Goal: Obtain resource: Obtain resource

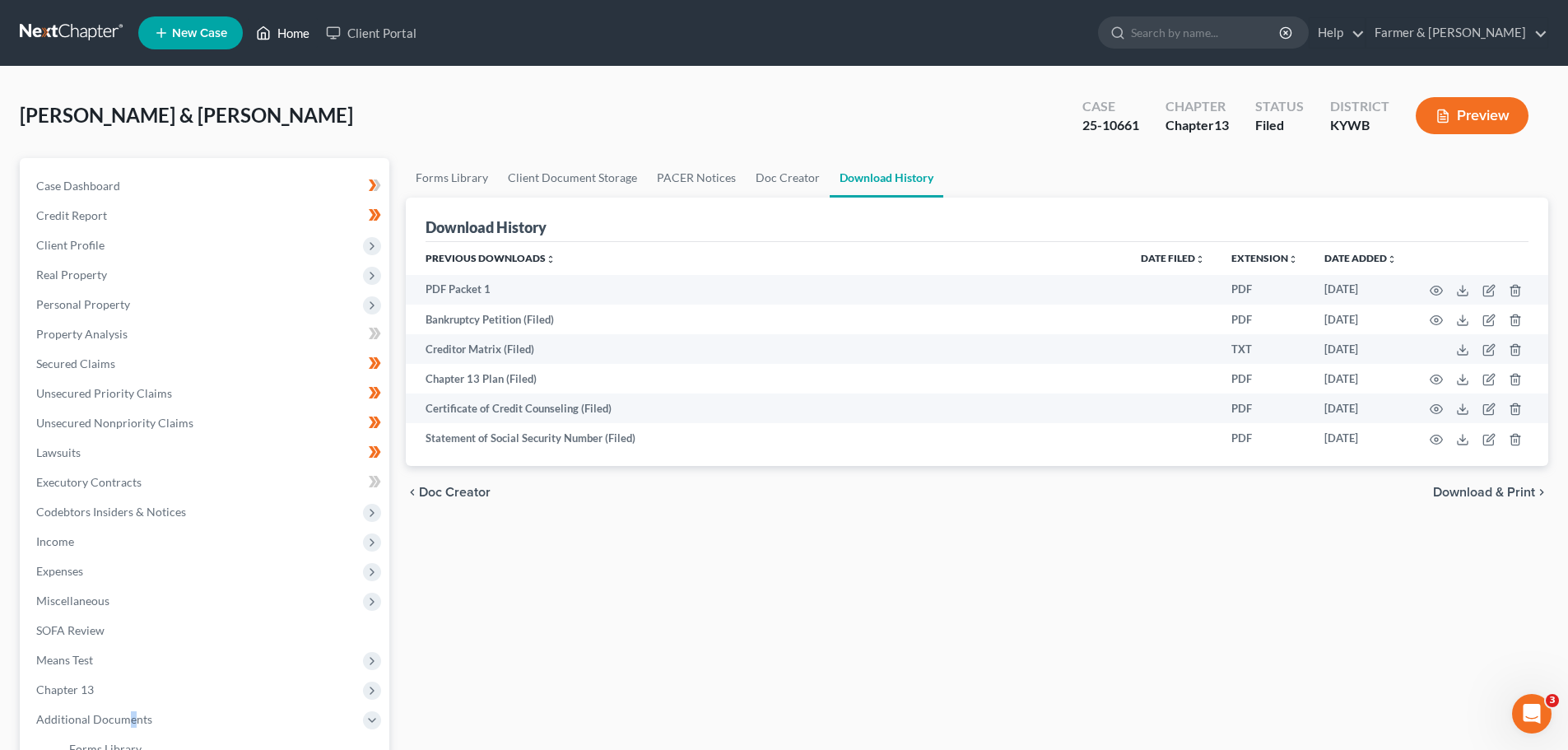
click at [281, 32] on link "Home" at bounding box center [283, 33] width 70 height 30
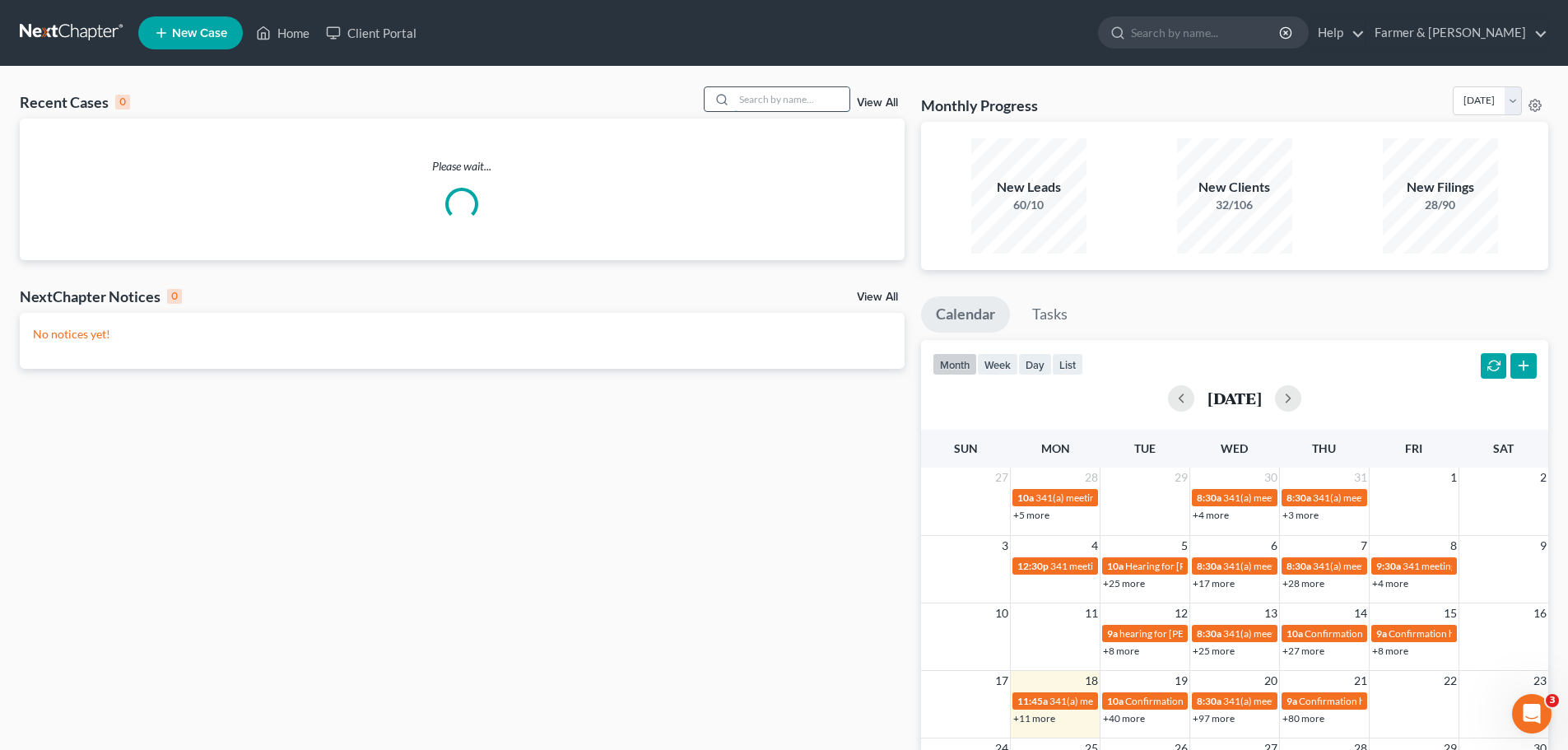
click at [768, 102] on input "search" at bounding box center [792, 99] width 115 height 24
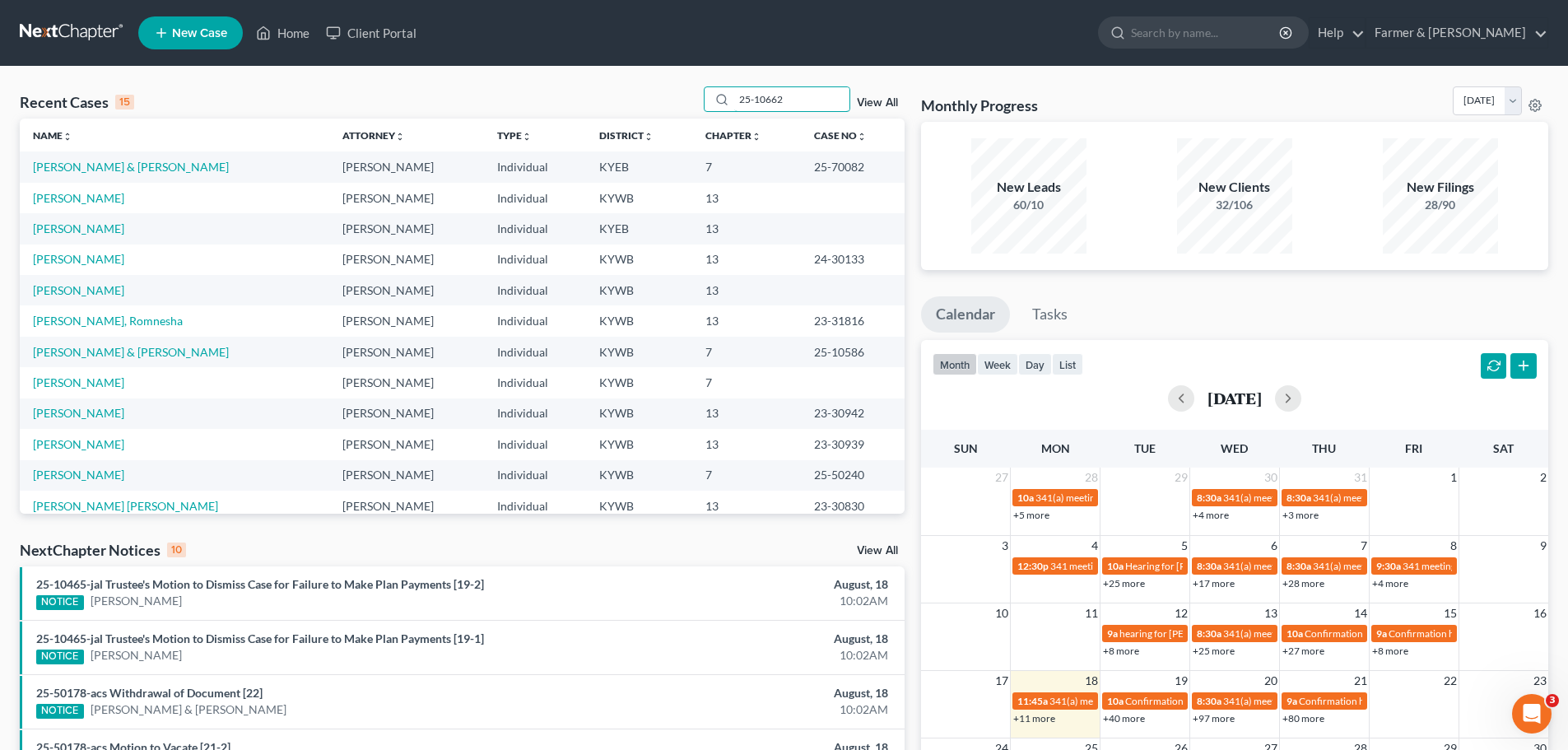
type input "25-10662"
click at [694, 96] on div "Recent Cases 15 25-10662 View All" at bounding box center [462, 102] width 885 height 32
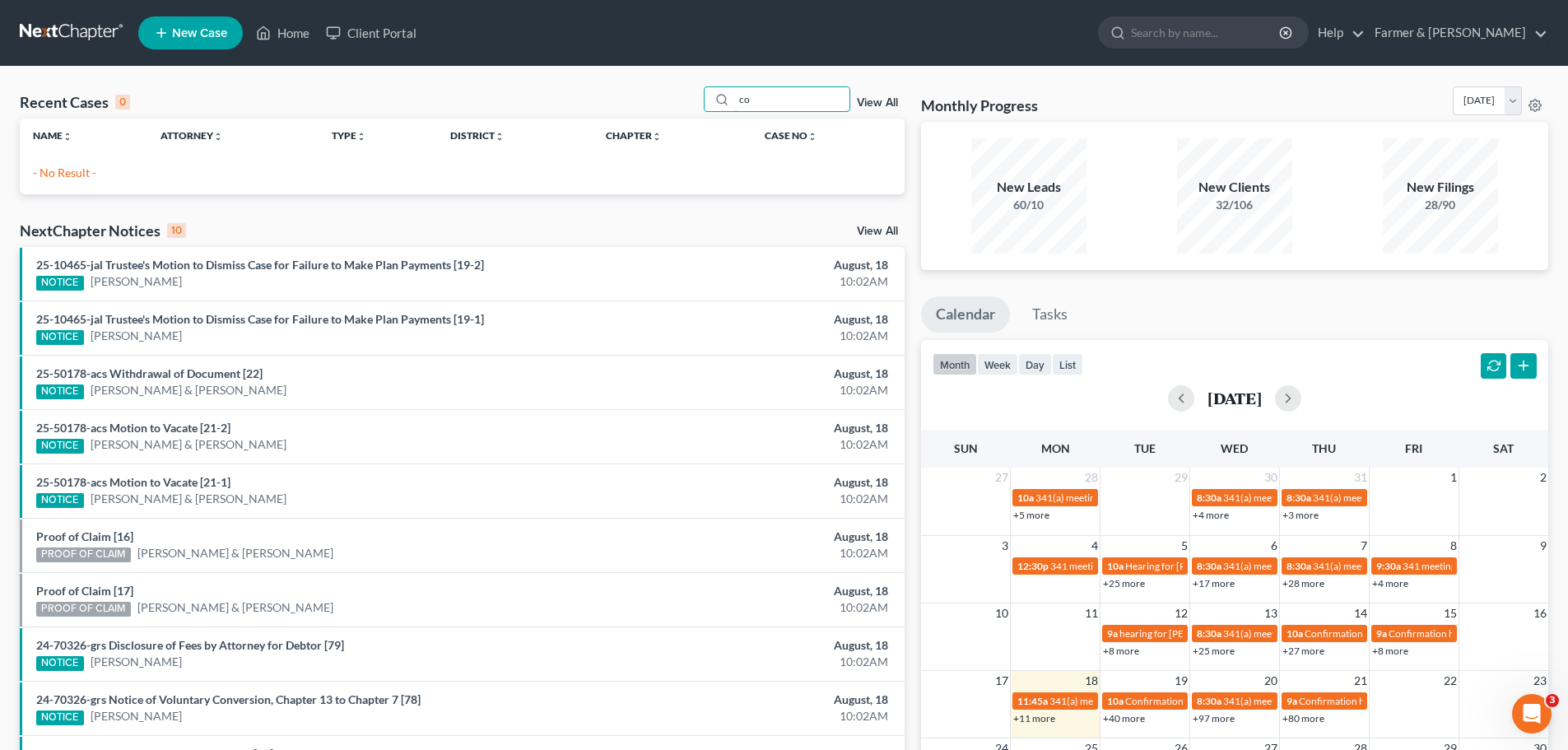
type input "c"
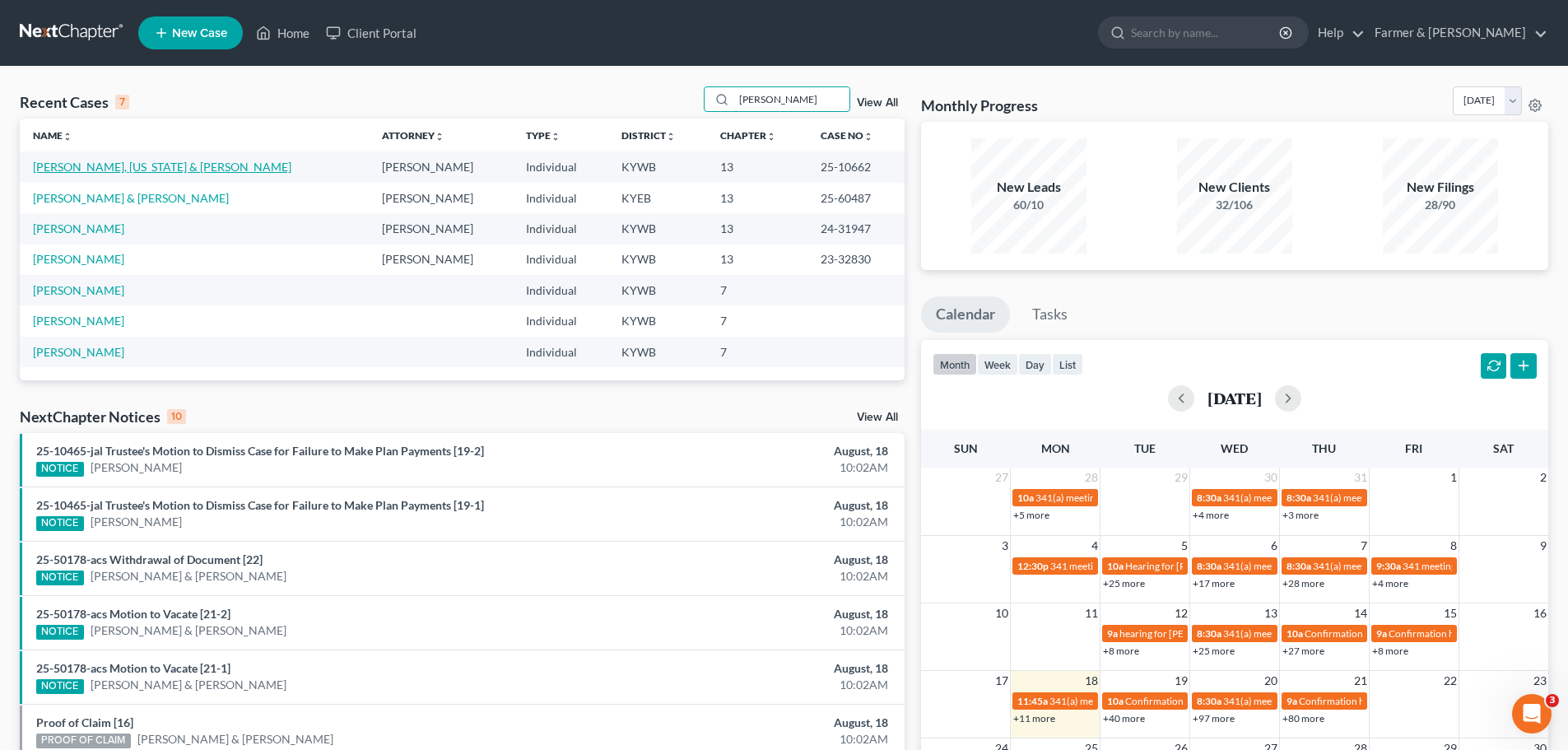
type input "[PERSON_NAME]"
drag, startPoint x: 114, startPoint y: 171, endPoint x: 127, endPoint y: 171, distance: 13.0
click at [114, 171] on link "[PERSON_NAME], [US_STATE] & [PERSON_NAME]" at bounding box center [162, 166] width 258 height 14
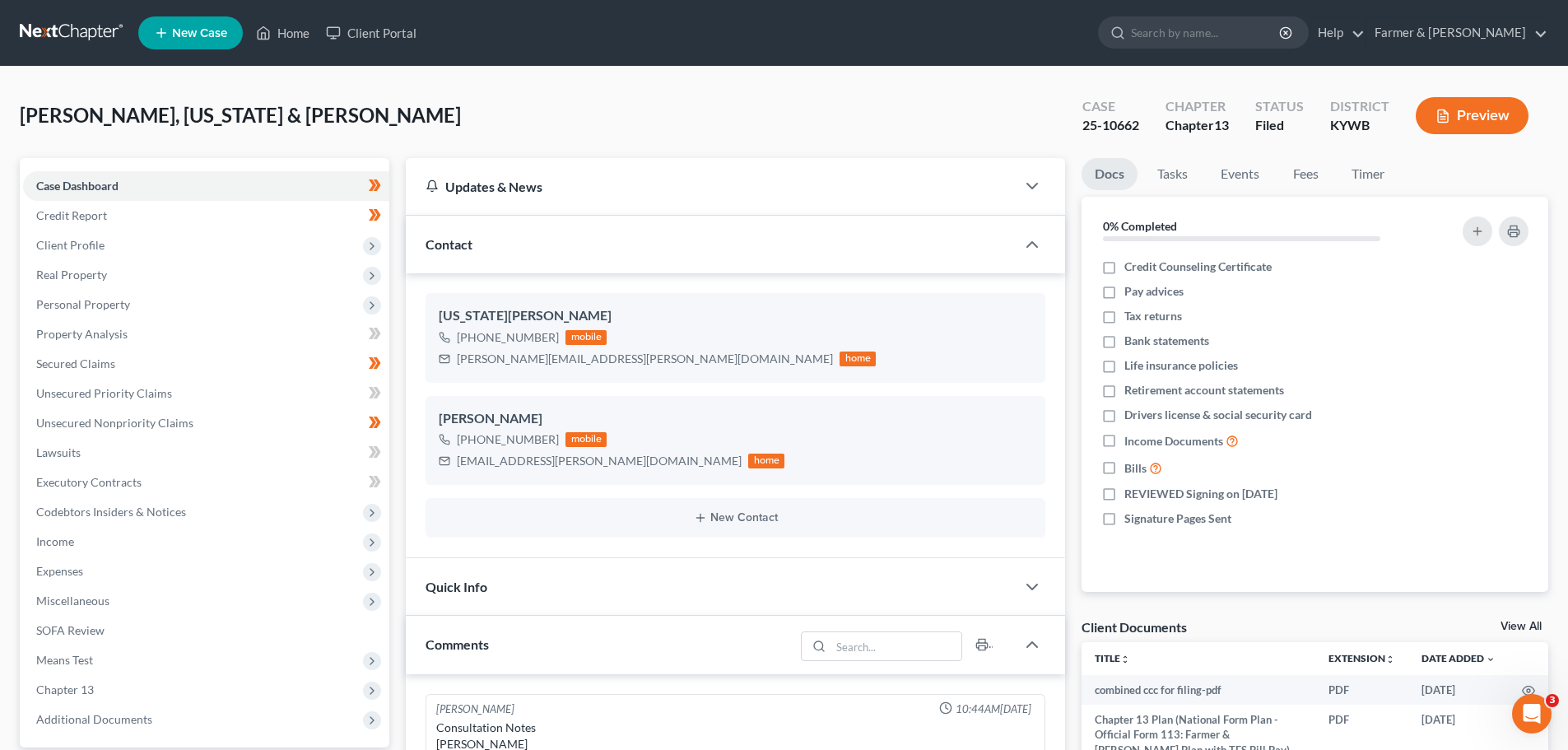
scroll to position [617, 0]
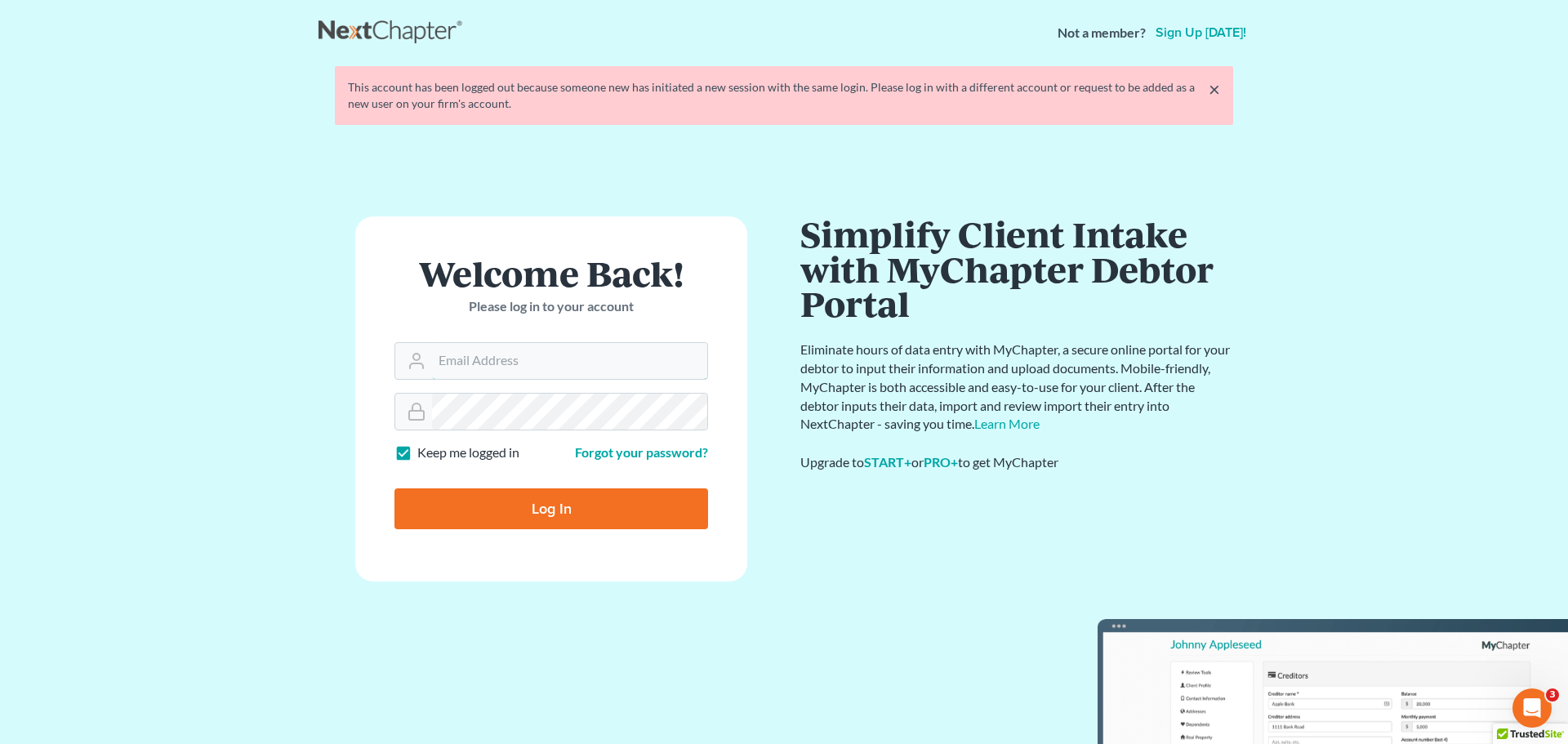
type input "itservices@farmerwright.com"
click at [483, 511] on input "Log In" at bounding box center [551, 509] width 314 height 41
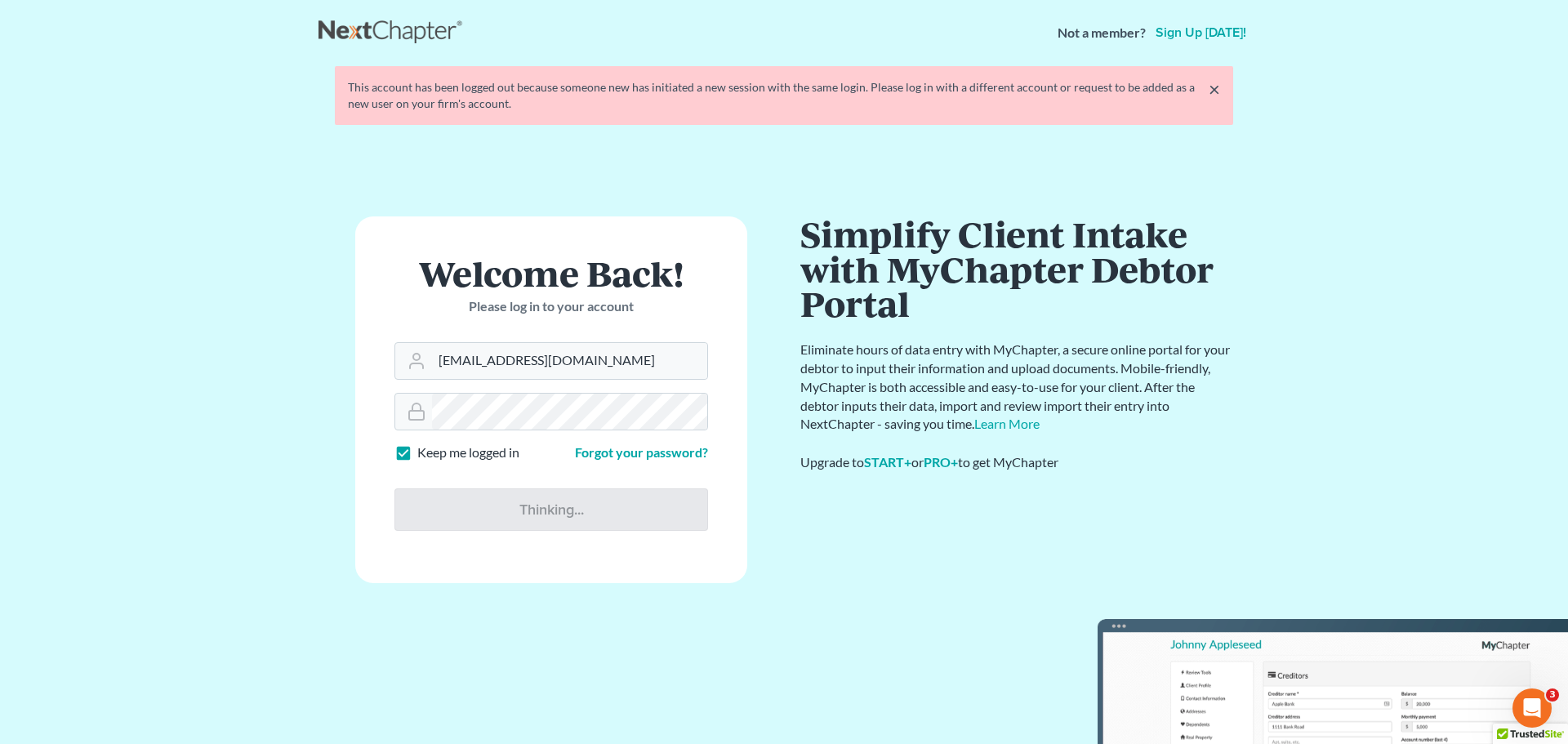
type input "Thinking..."
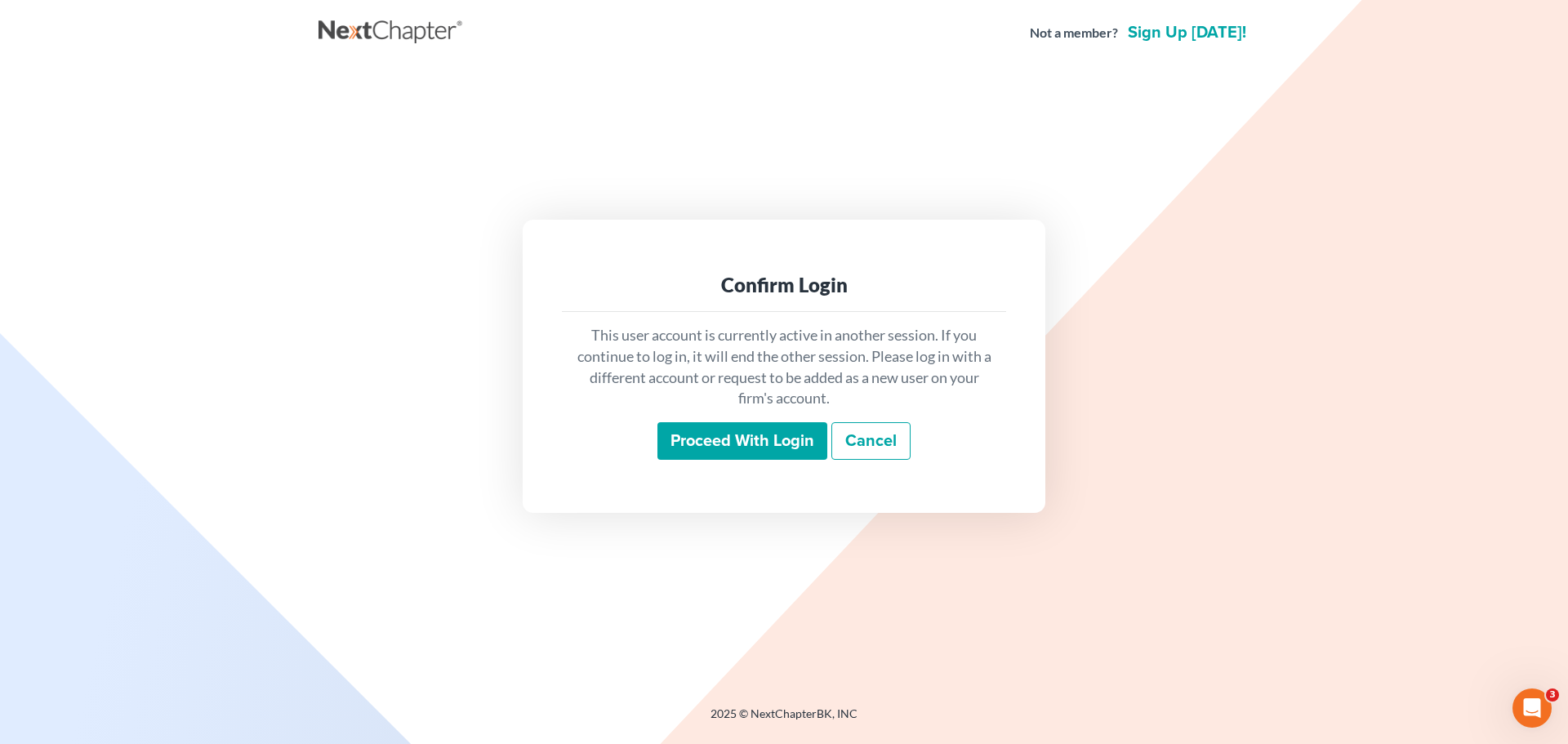
click at [748, 444] on input "Proceed with login" at bounding box center [742, 441] width 170 height 37
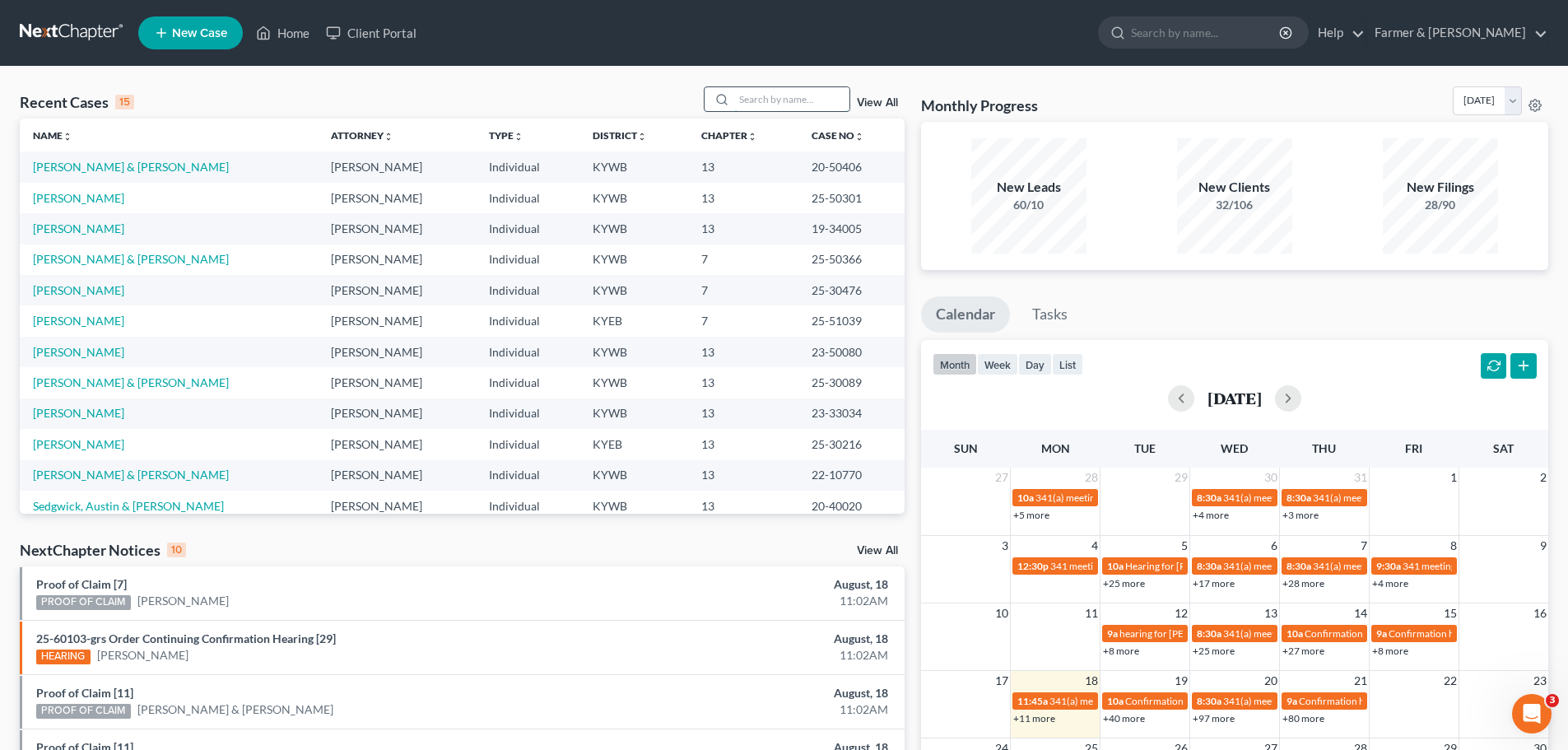
click at [755, 99] on input "search" at bounding box center [792, 99] width 115 height 24
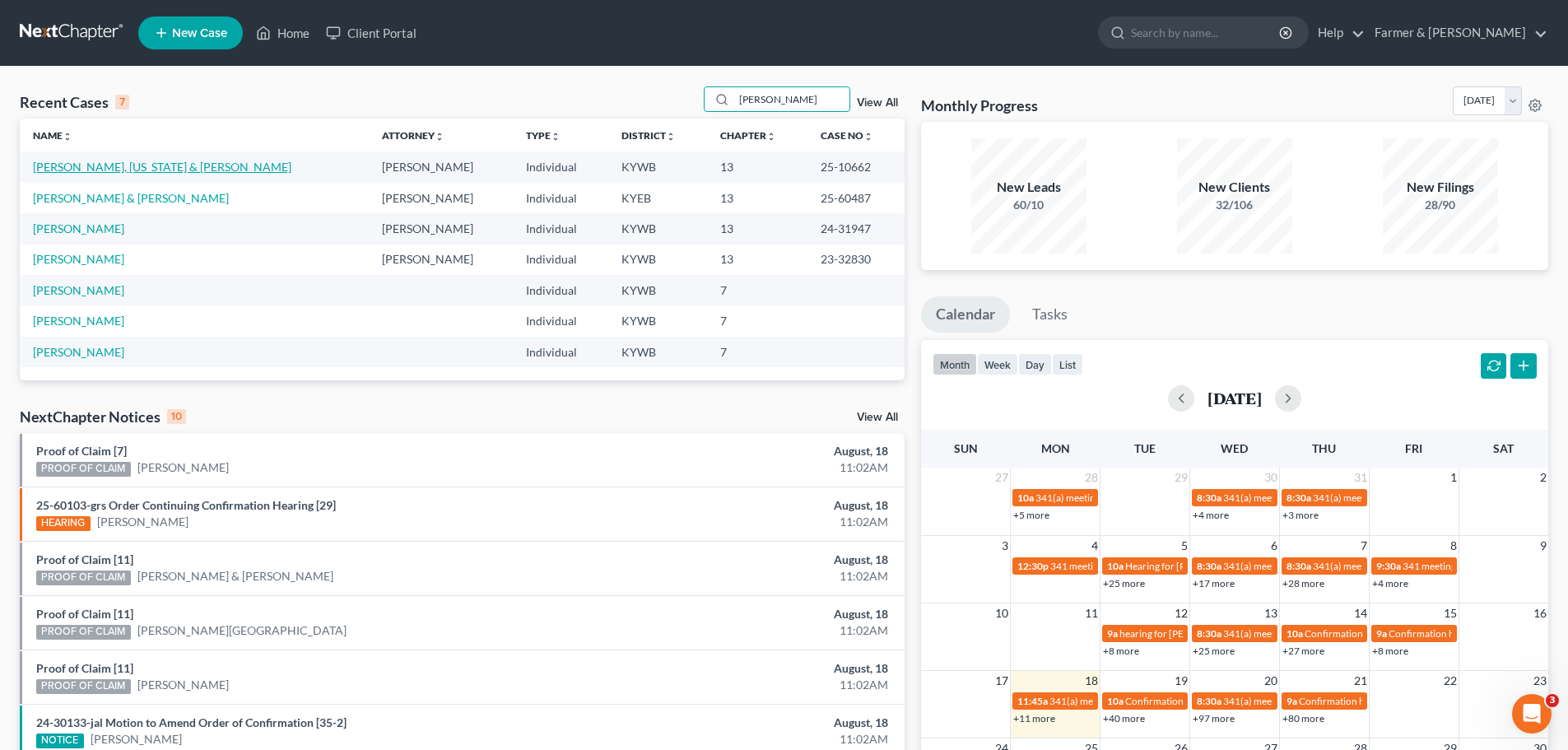
type input "[PERSON_NAME]"
click at [100, 168] on link "[PERSON_NAME], [US_STATE] & [PERSON_NAME]" at bounding box center [162, 166] width 258 height 14
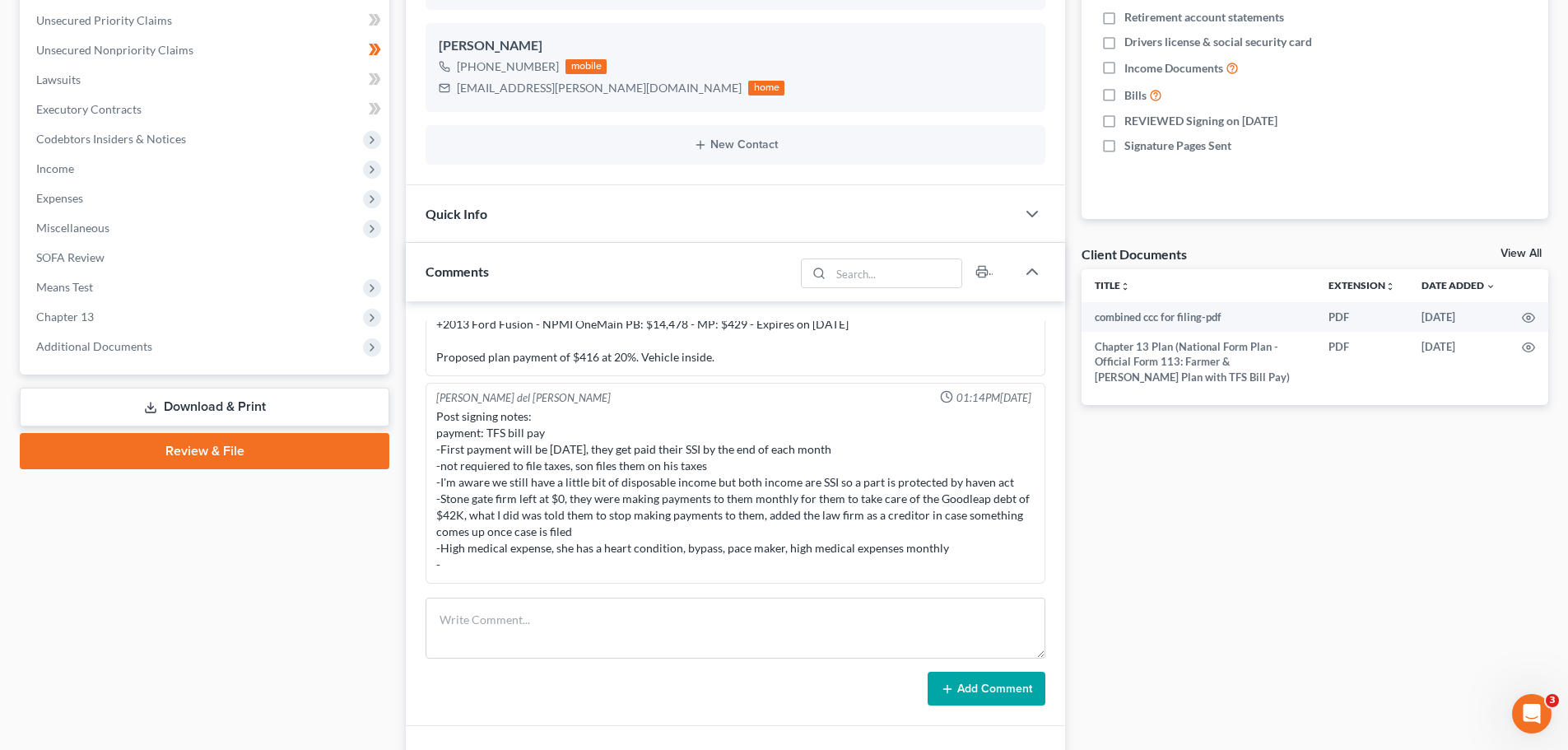
scroll to position [384, 0]
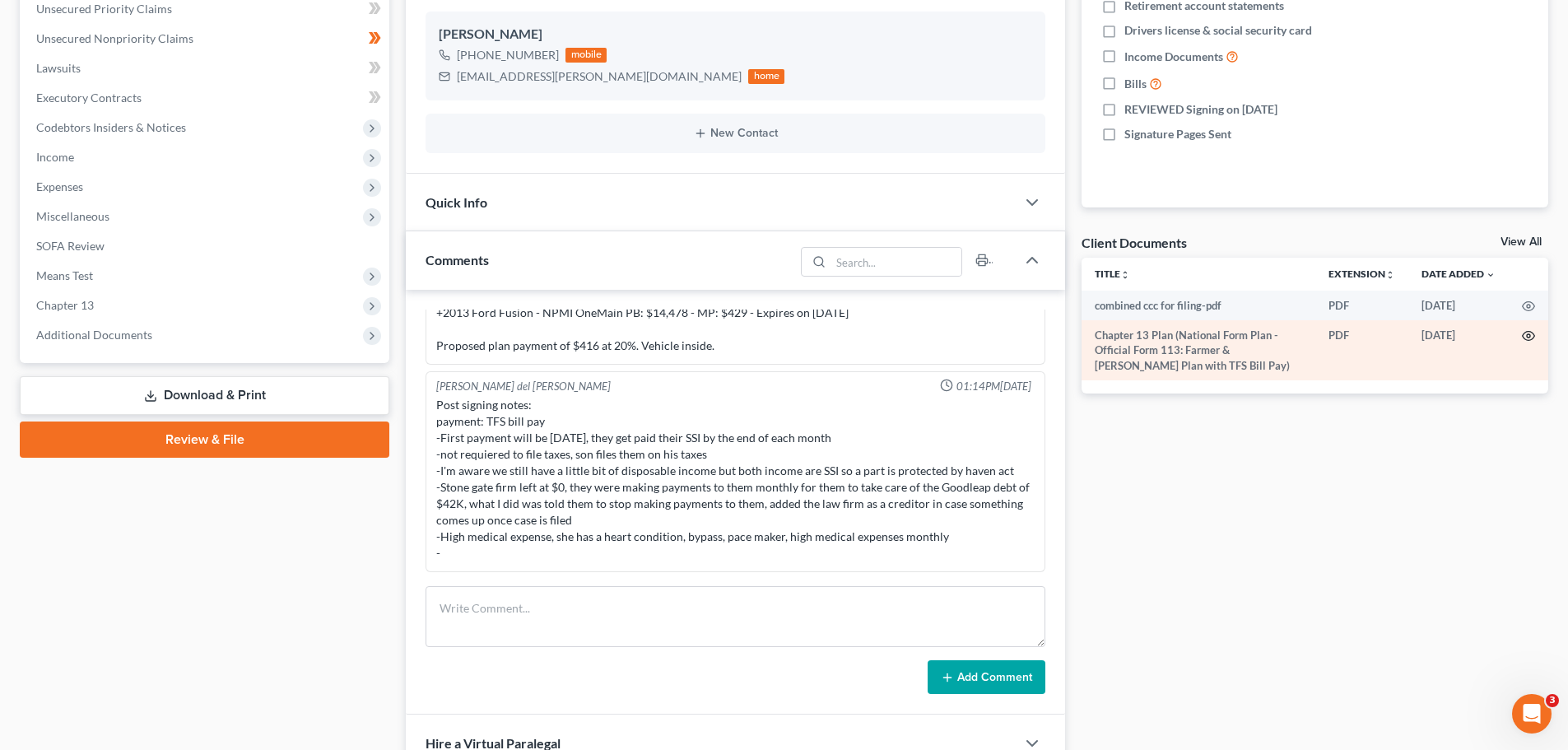
click at [1523, 336] on icon "button" at bounding box center [1528, 336] width 14 height 14
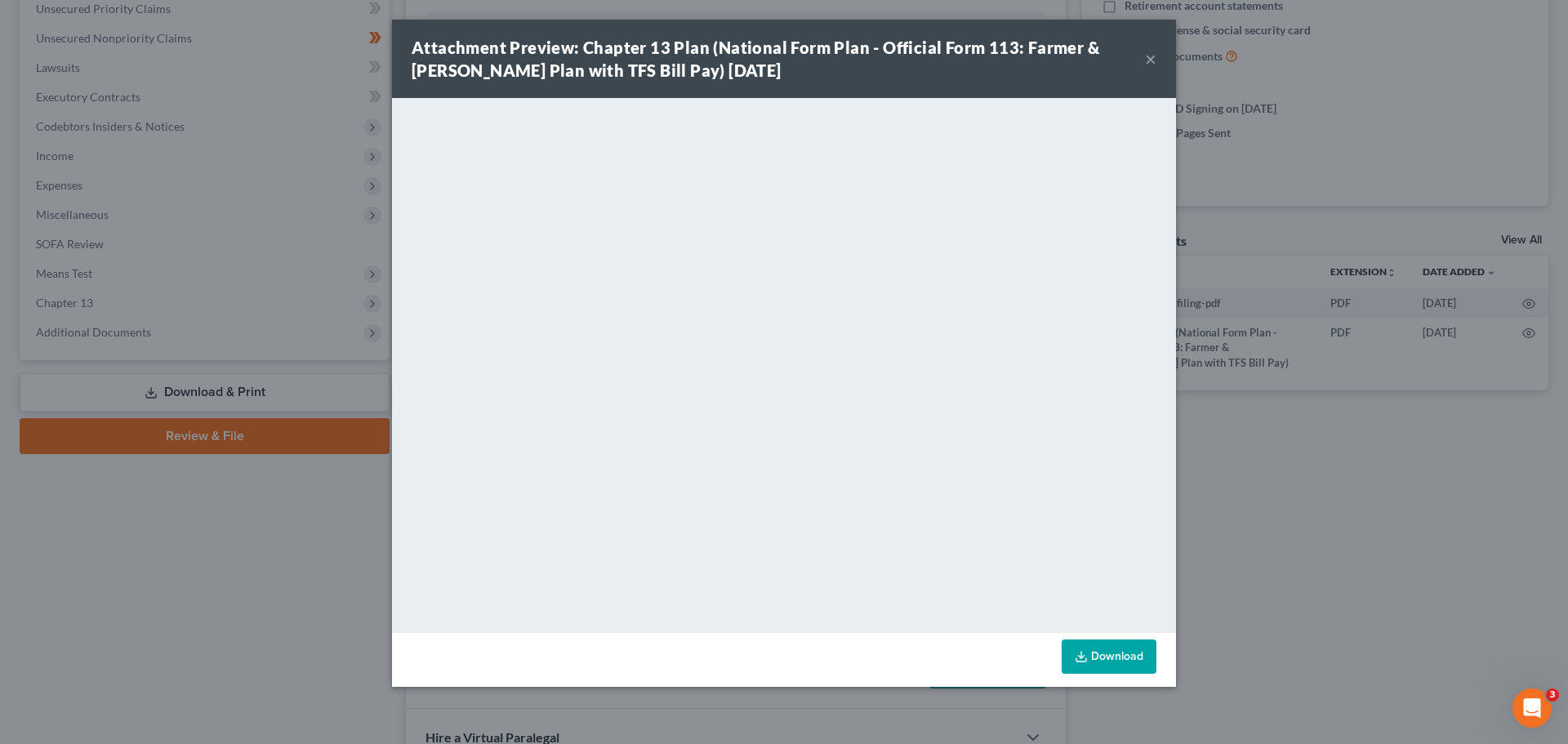
click at [1148, 59] on button "×" at bounding box center [1150, 59] width 12 height 19
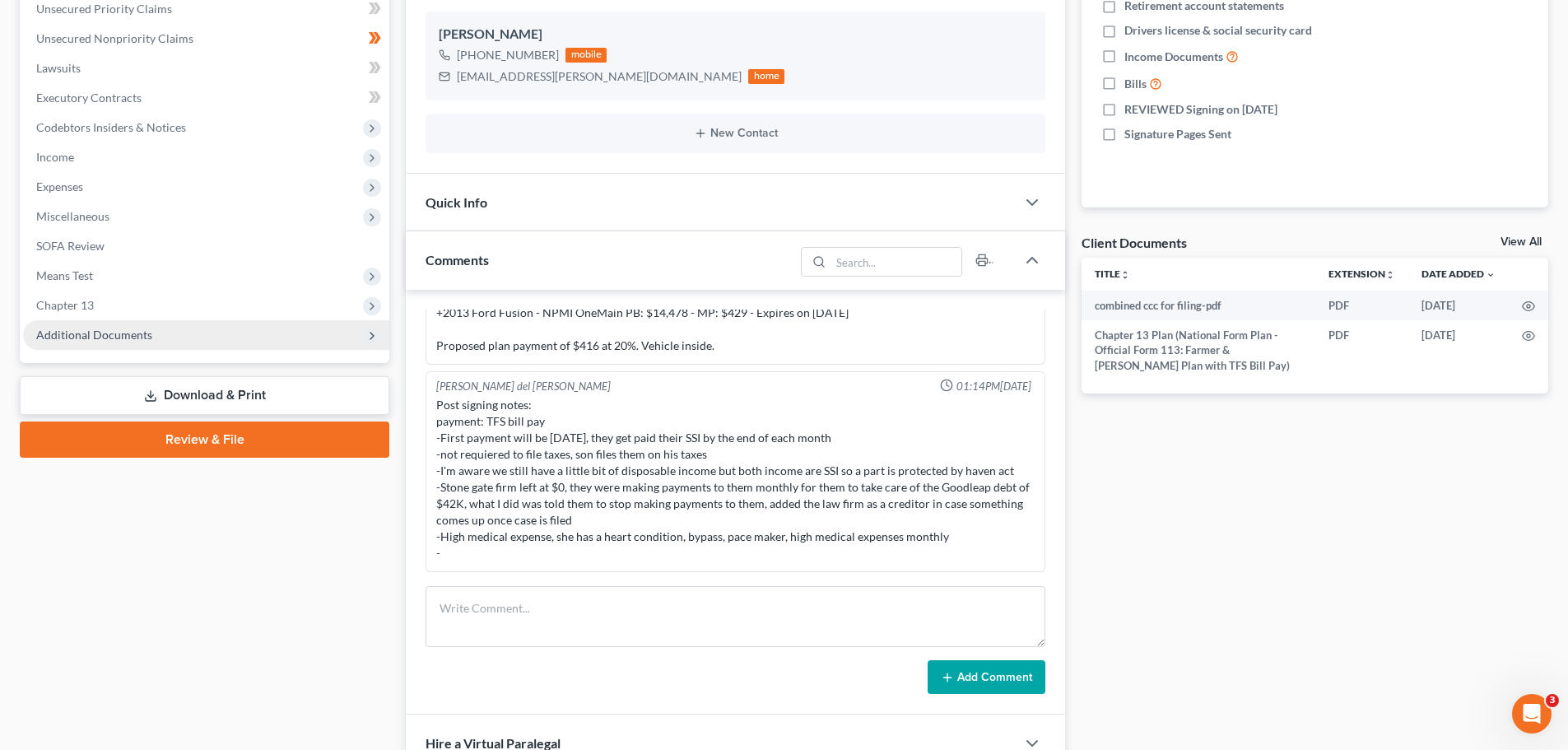
click at [145, 338] on span "Additional Documents" at bounding box center [94, 334] width 116 height 14
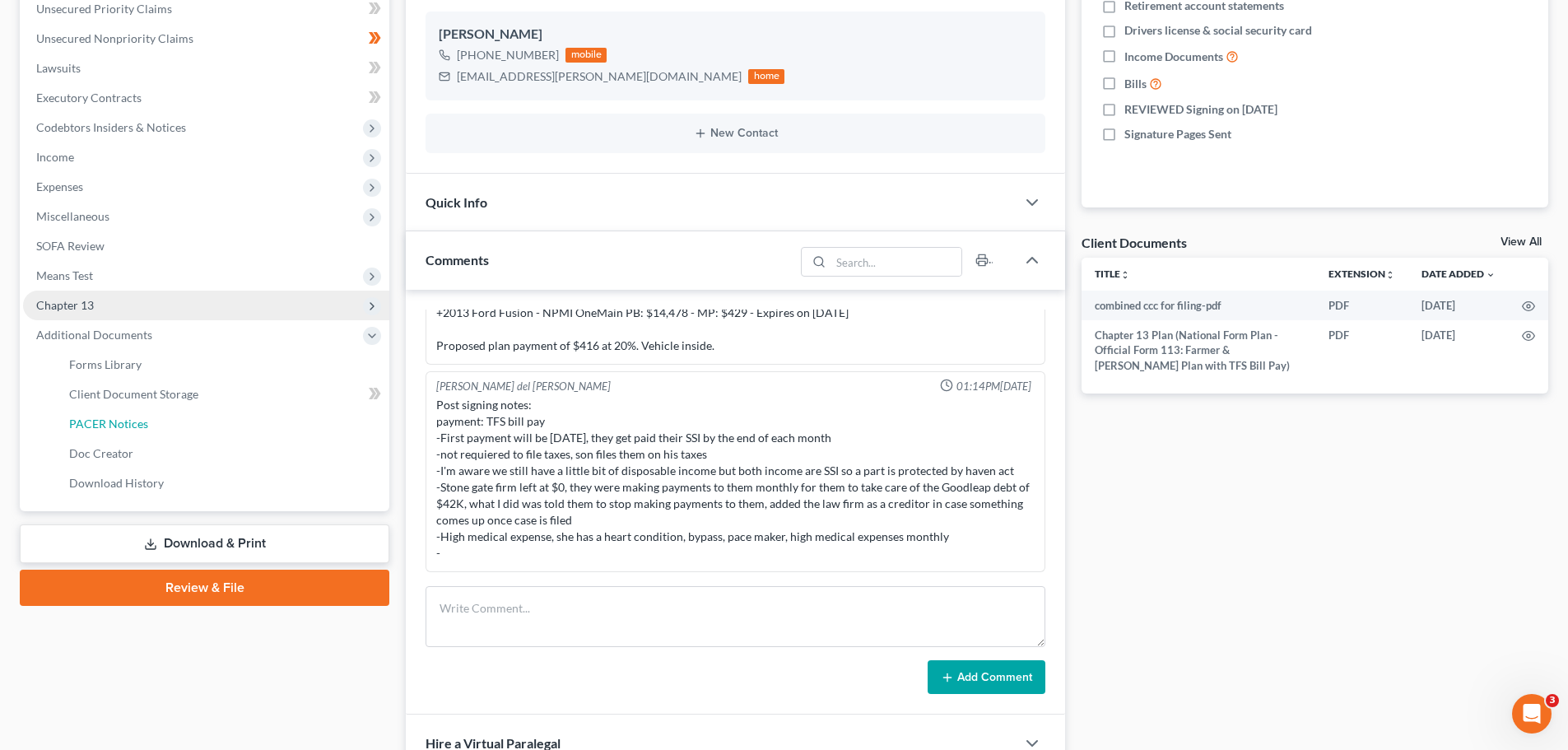
drag, startPoint x: 131, startPoint y: 429, endPoint x: 219, endPoint y: 400, distance: 92.7
click at [131, 429] on span "PACER Notices" at bounding box center [108, 423] width 79 height 14
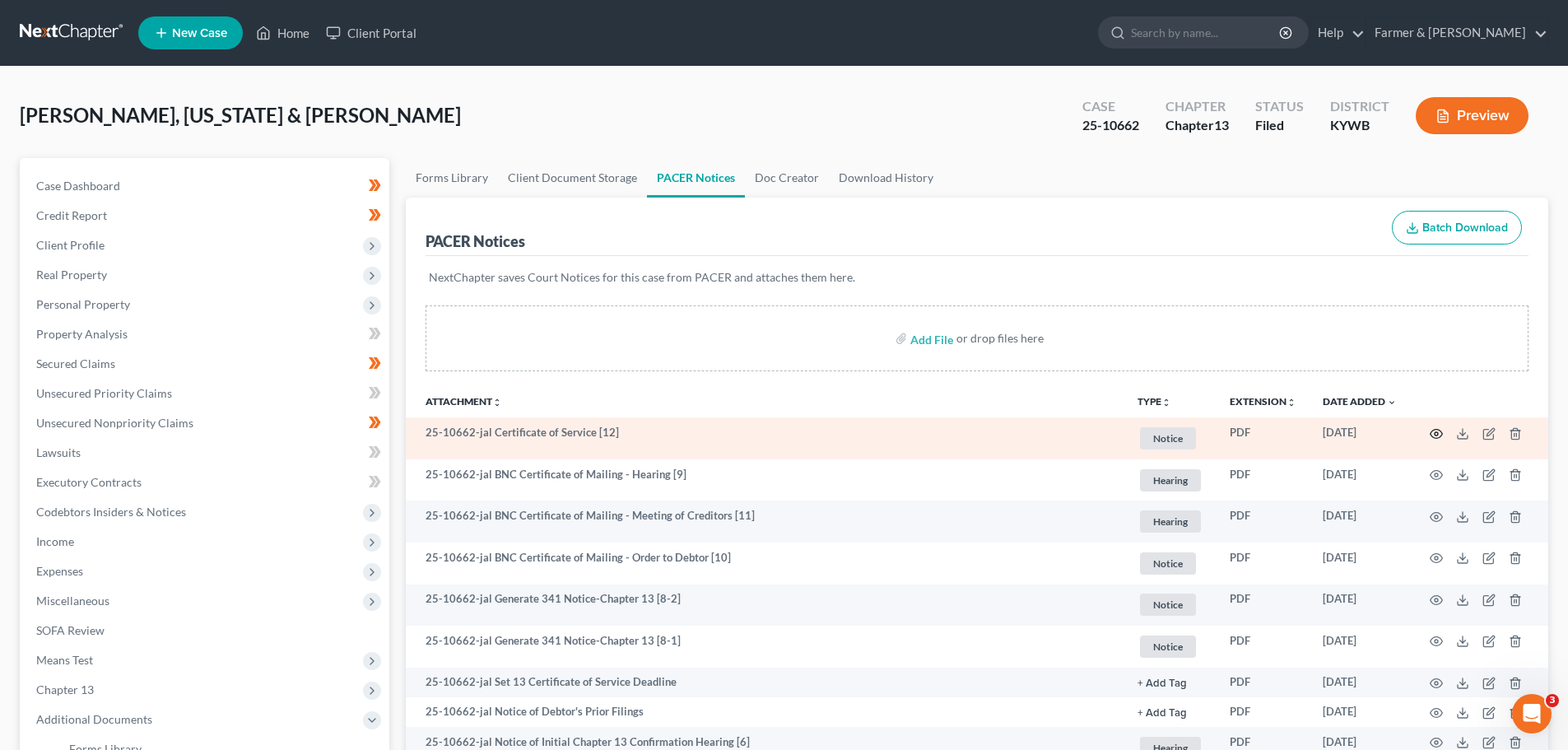
click at [1431, 432] on icon "button" at bounding box center [1436, 434] width 14 height 14
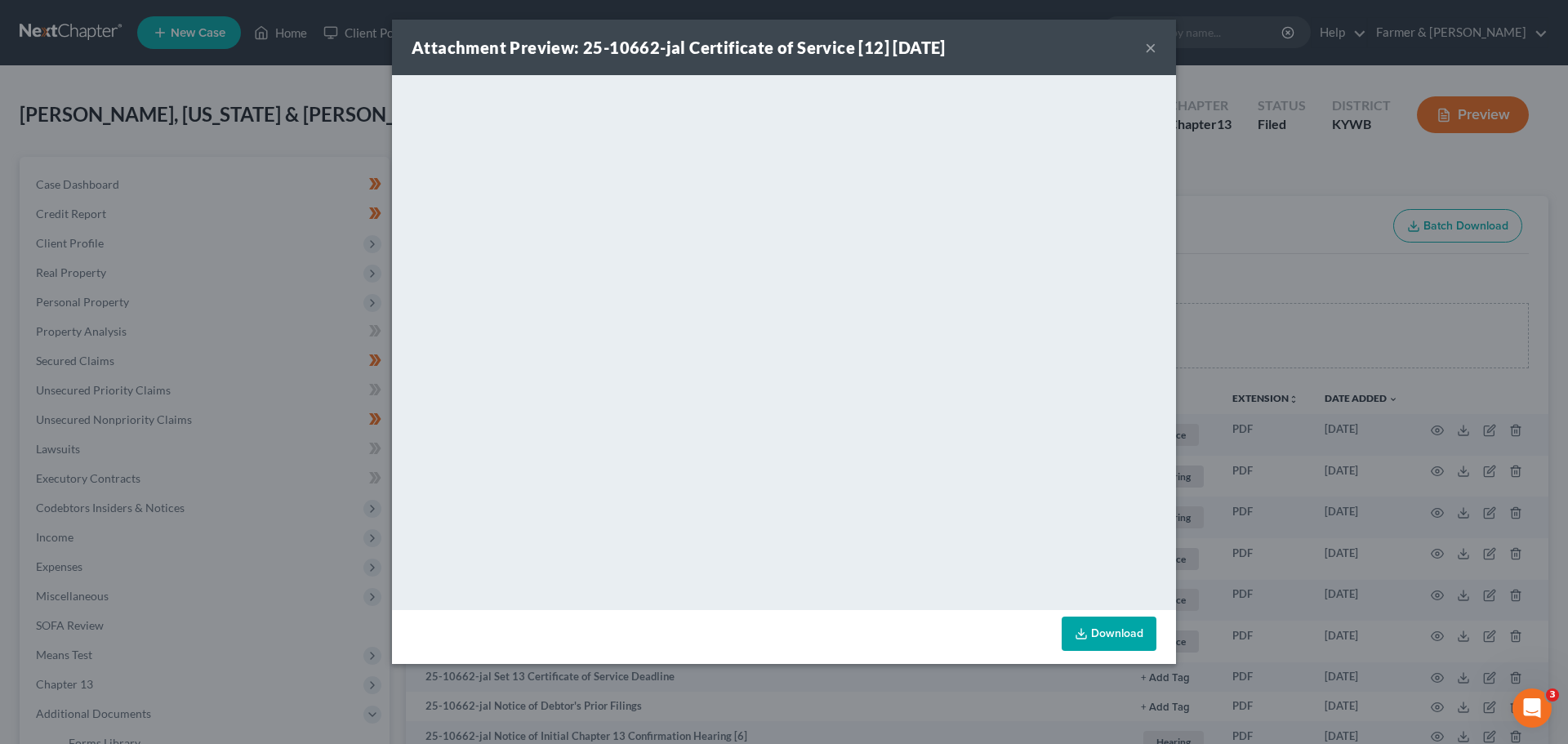
click at [1153, 49] on button "×" at bounding box center [1150, 47] width 12 height 19
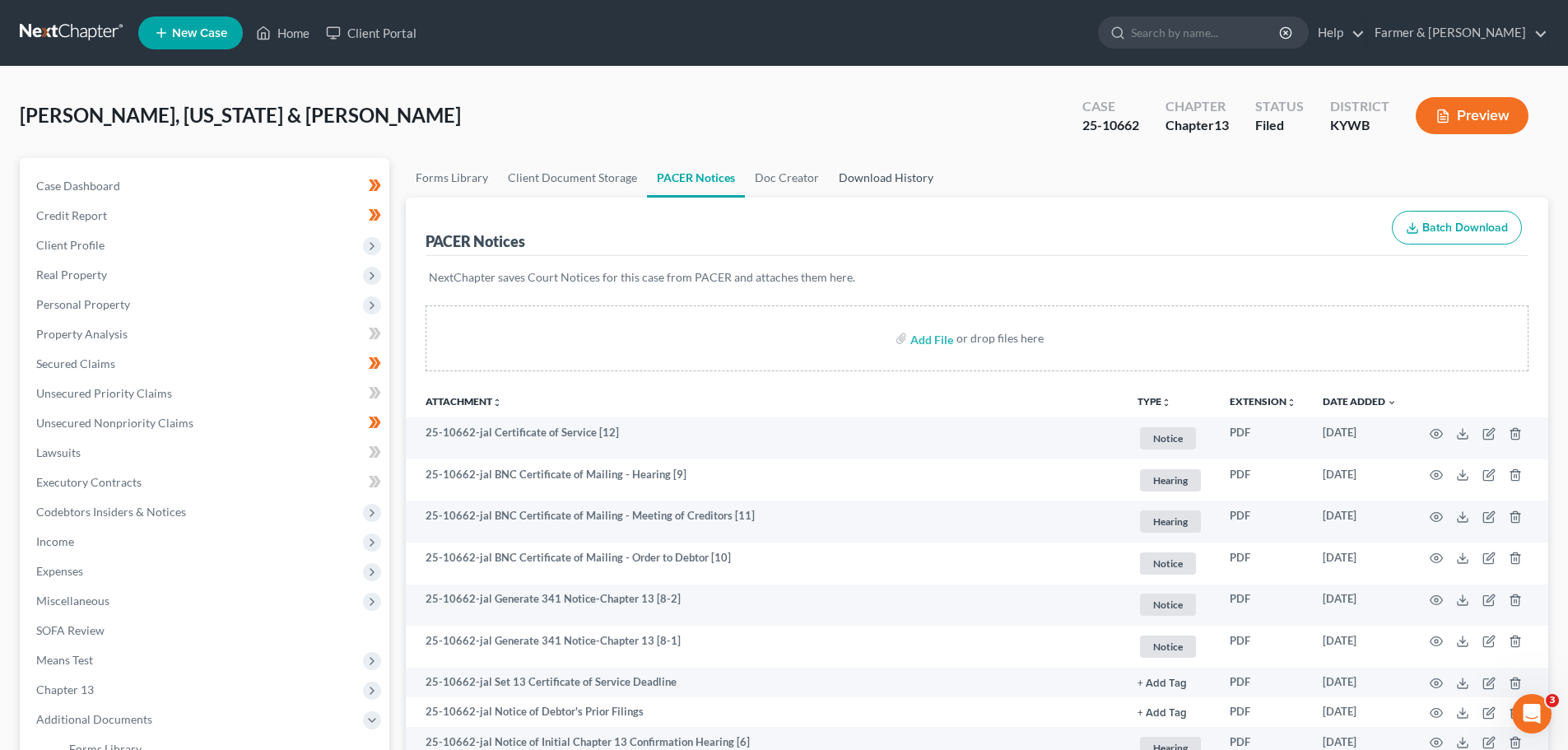
click at [851, 177] on link "Download History" at bounding box center [886, 177] width 114 height 40
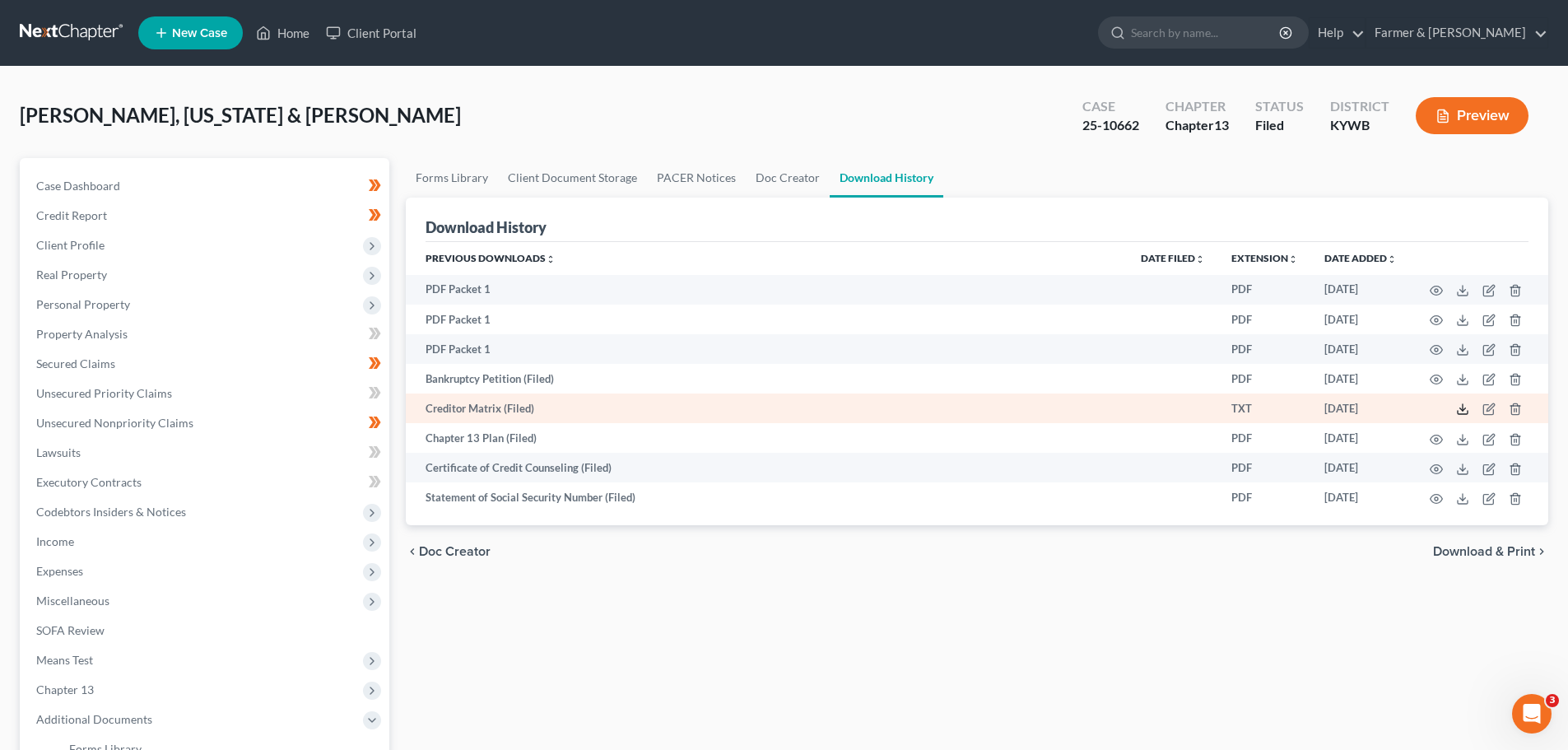
click at [1461, 413] on icon at bounding box center [1462, 409] width 14 height 14
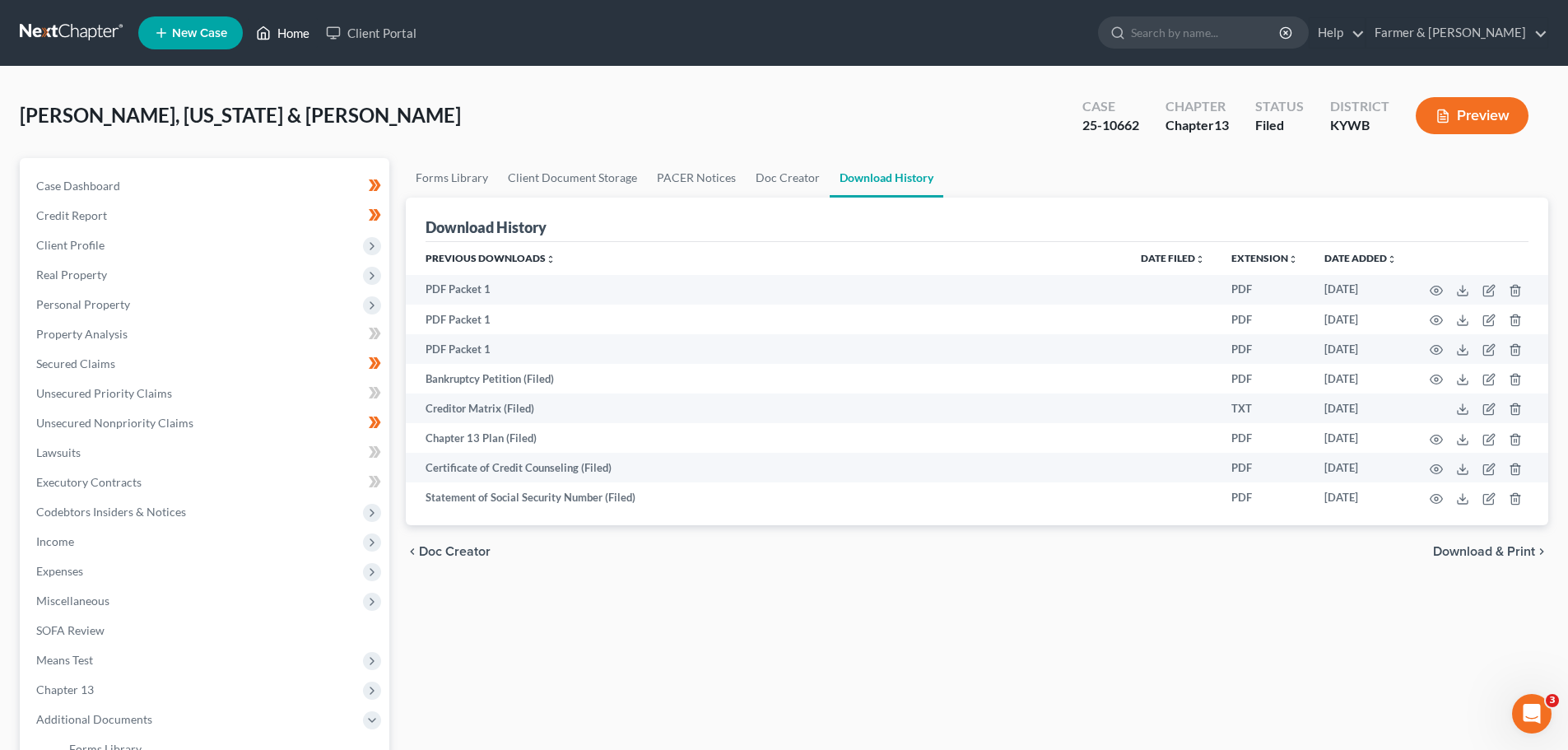
click at [289, 32] on link "Home" at bounding box center [283, 33] width 70 height 30
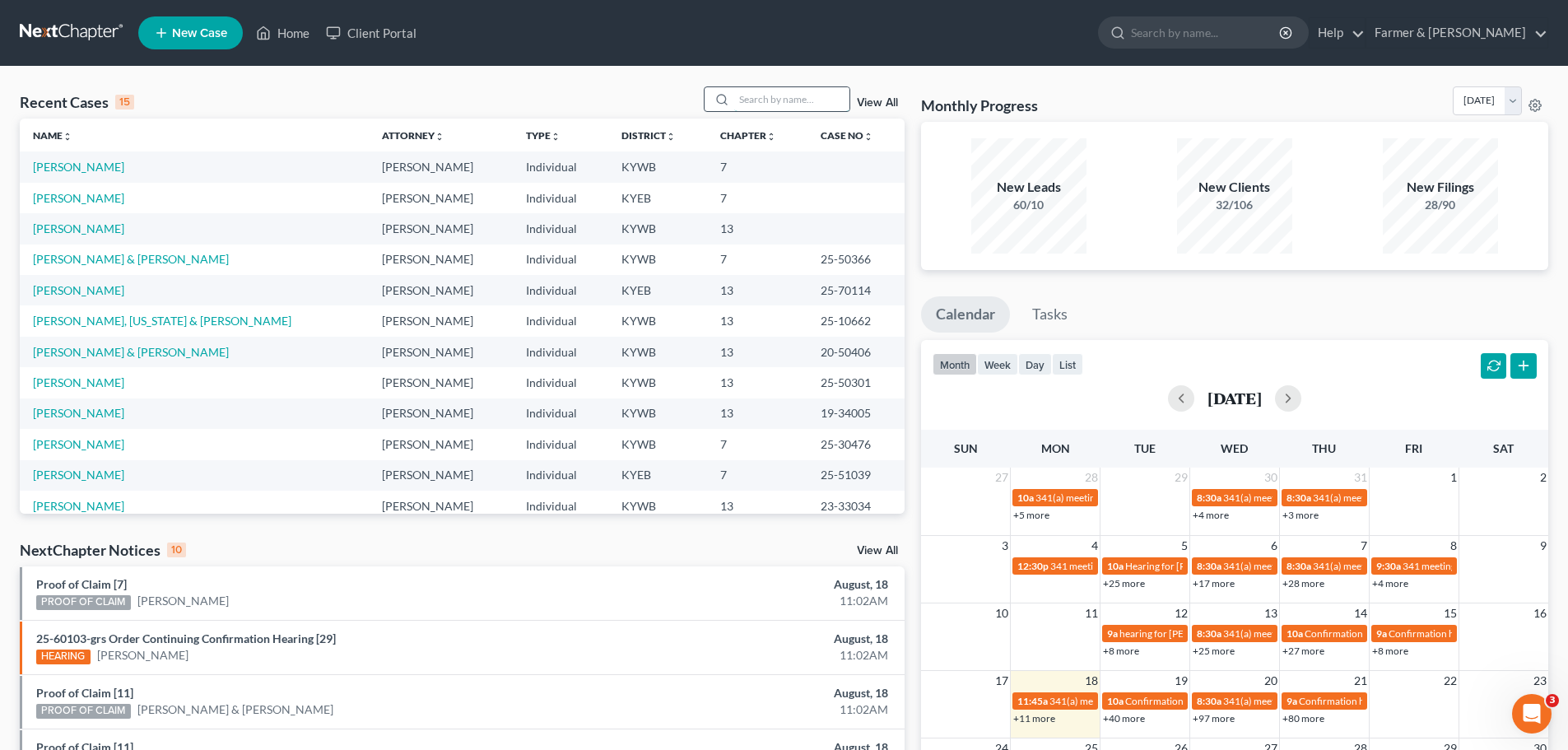
click at [749, 100] on input "search" at bounding box center [792, 99] width 115 height 24
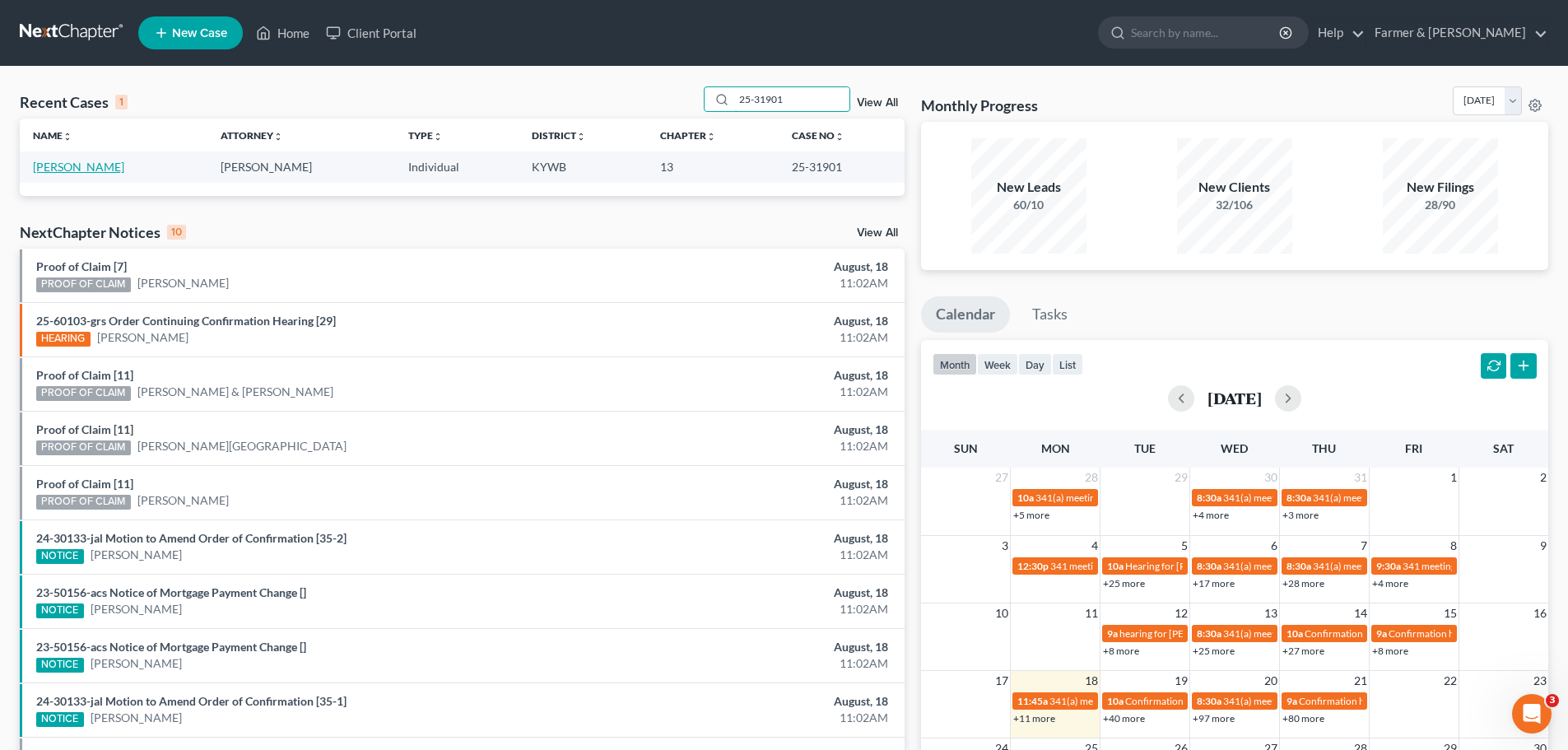
type input "25-31901"
click at [63, 165] on link "[PERSON_NAME]" at bounding box center [78, 166] width 91 height 14
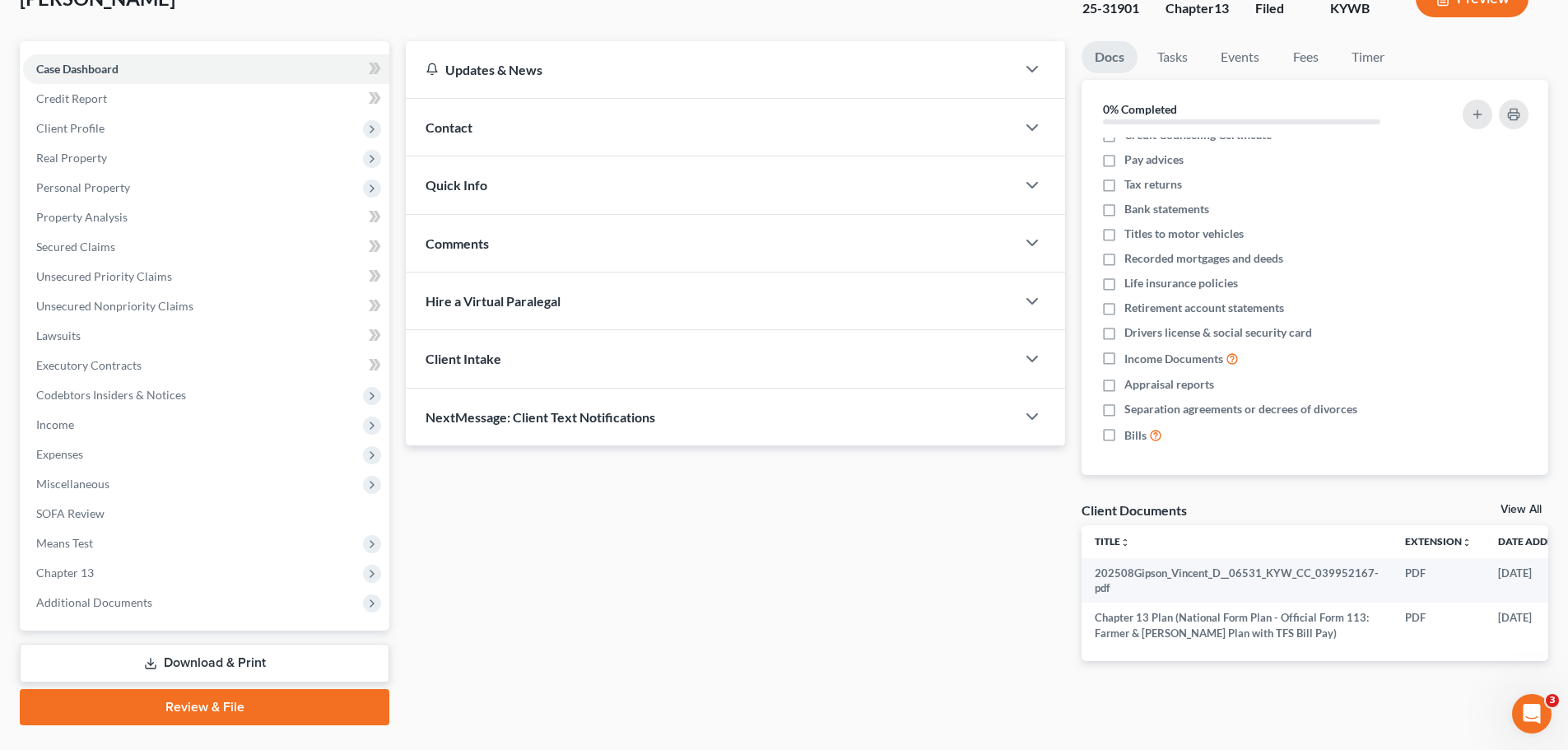
scroll to position [155, 0]
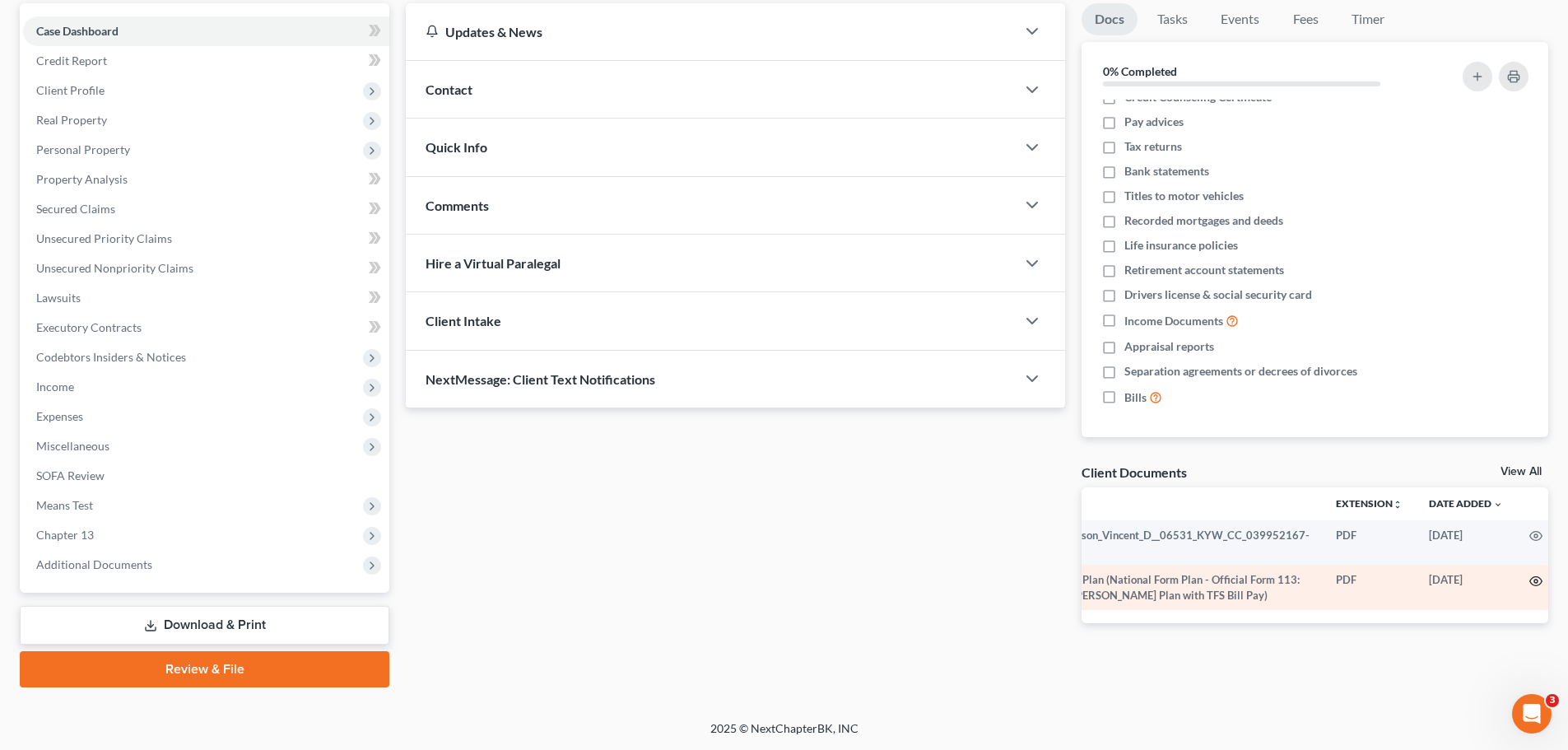
click at [1529, 581] on icon "button" at bounding box center [1536, 582] width 14 height 14
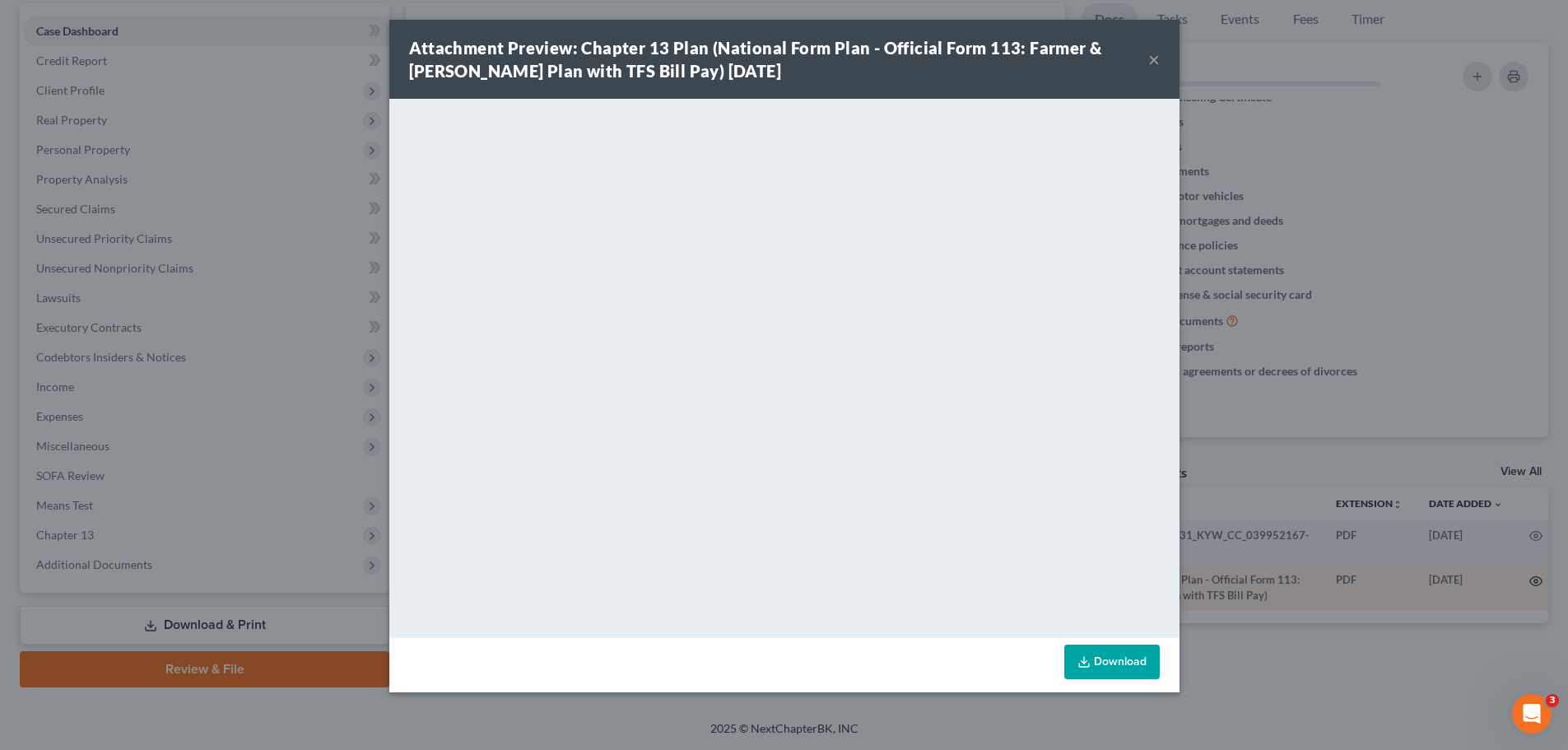
scroll to position [0, 66]
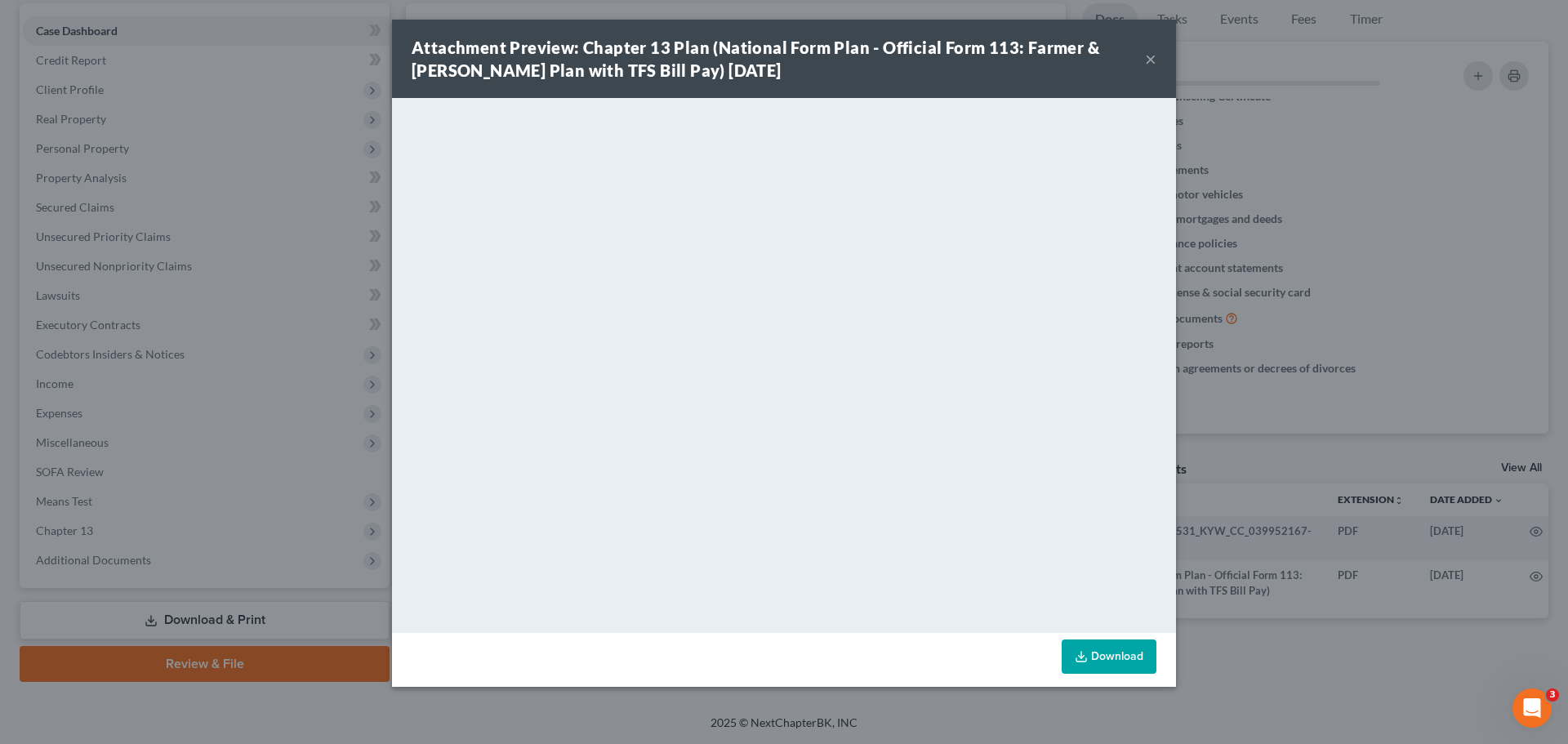
click at [1148, 64] on button "×" at bounding box center [1150, 59] width 12 height 19
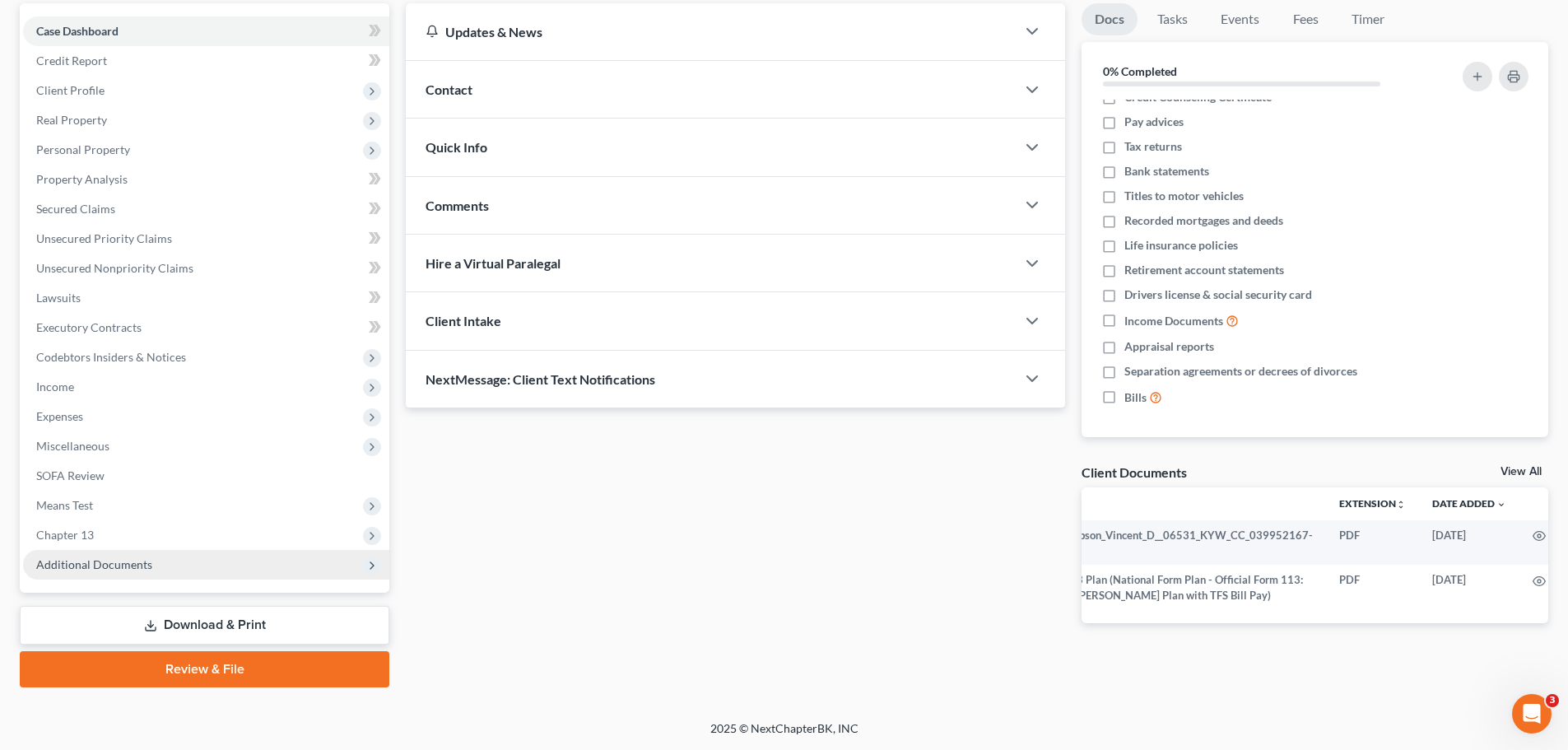
click at [119, 566] on span "Additional Documents" at bounding box center [94, 564] width 116 height 14
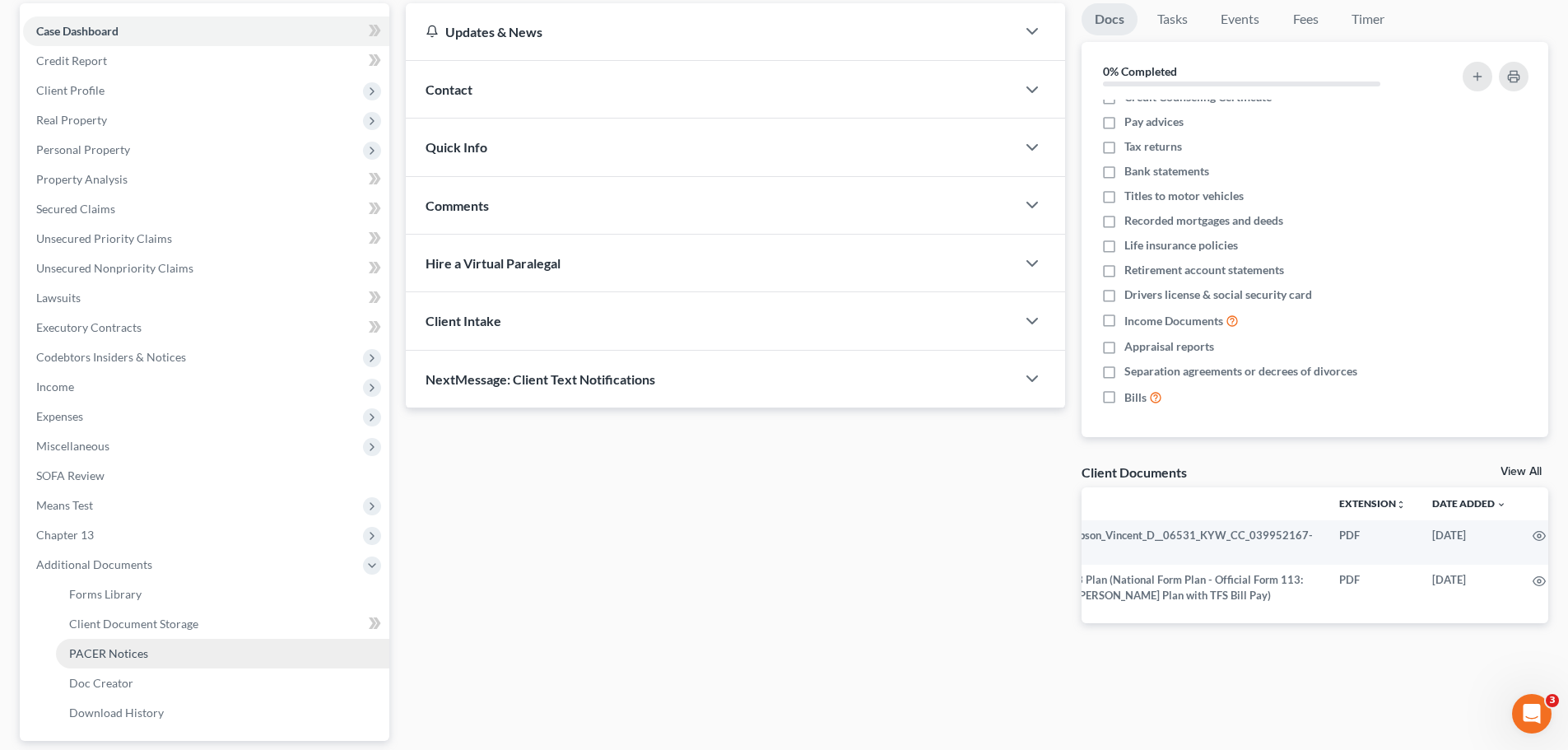
click at [134, 653] on span "PACER Notices" at bounding box center [108, 653] width 79 height 14
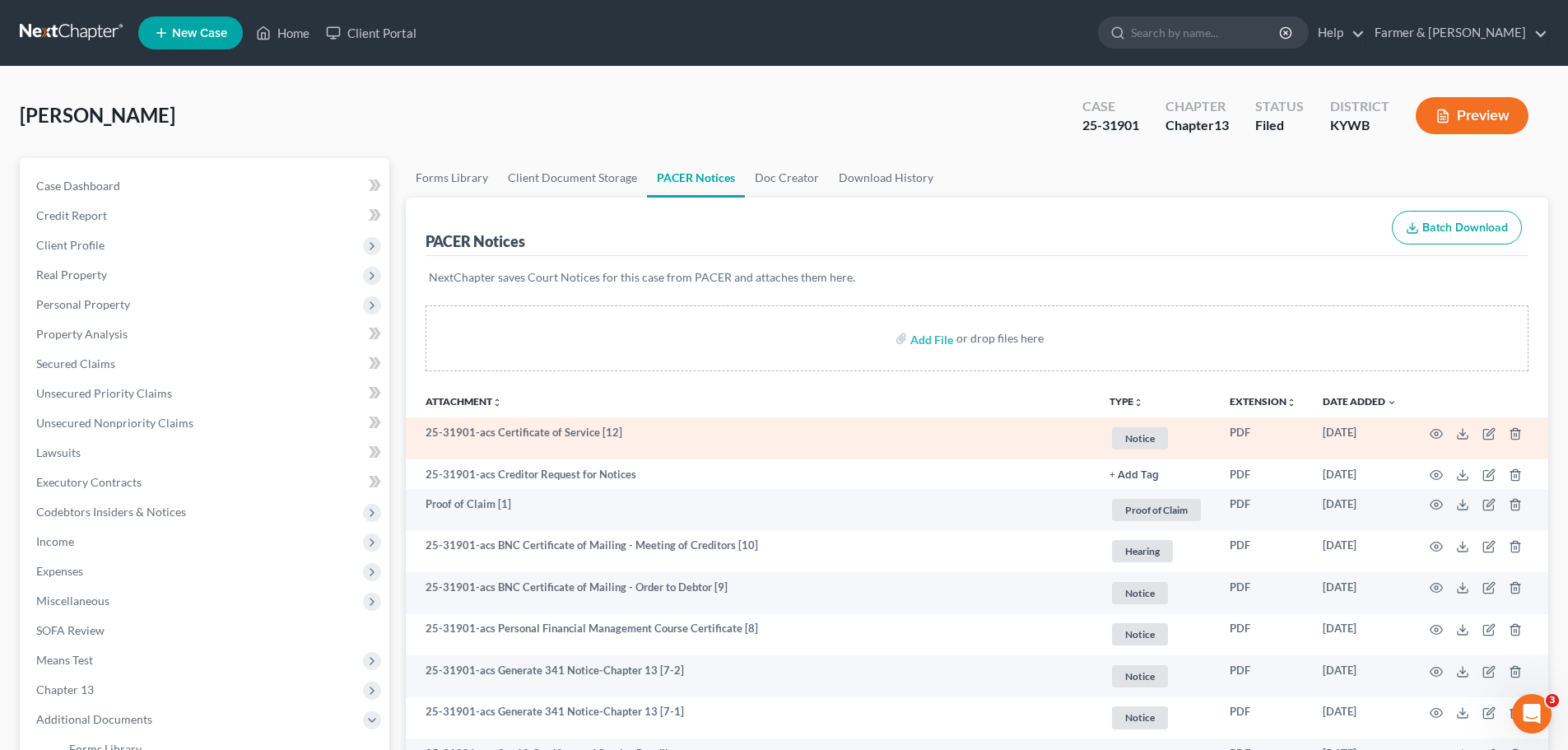
click at [1444, 432] on td at bounding box center [1479, 437] width 138 height 42
click at [1441, 433] on icon "button" at bounding box center [1436, 434] width 14 height 14
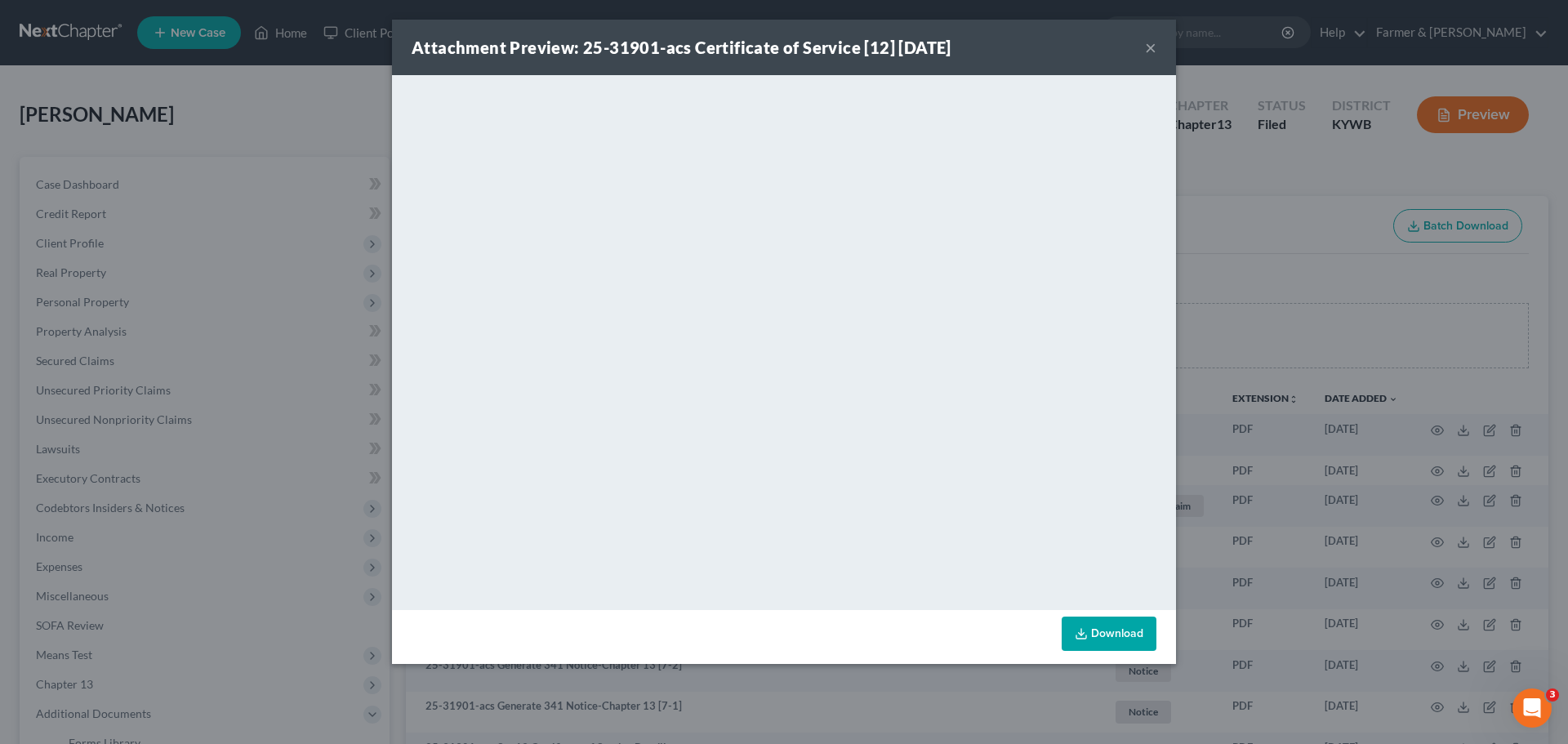
click at [1149, 41] on button "×" at bounding box center [1150, 47] width 12 height 19
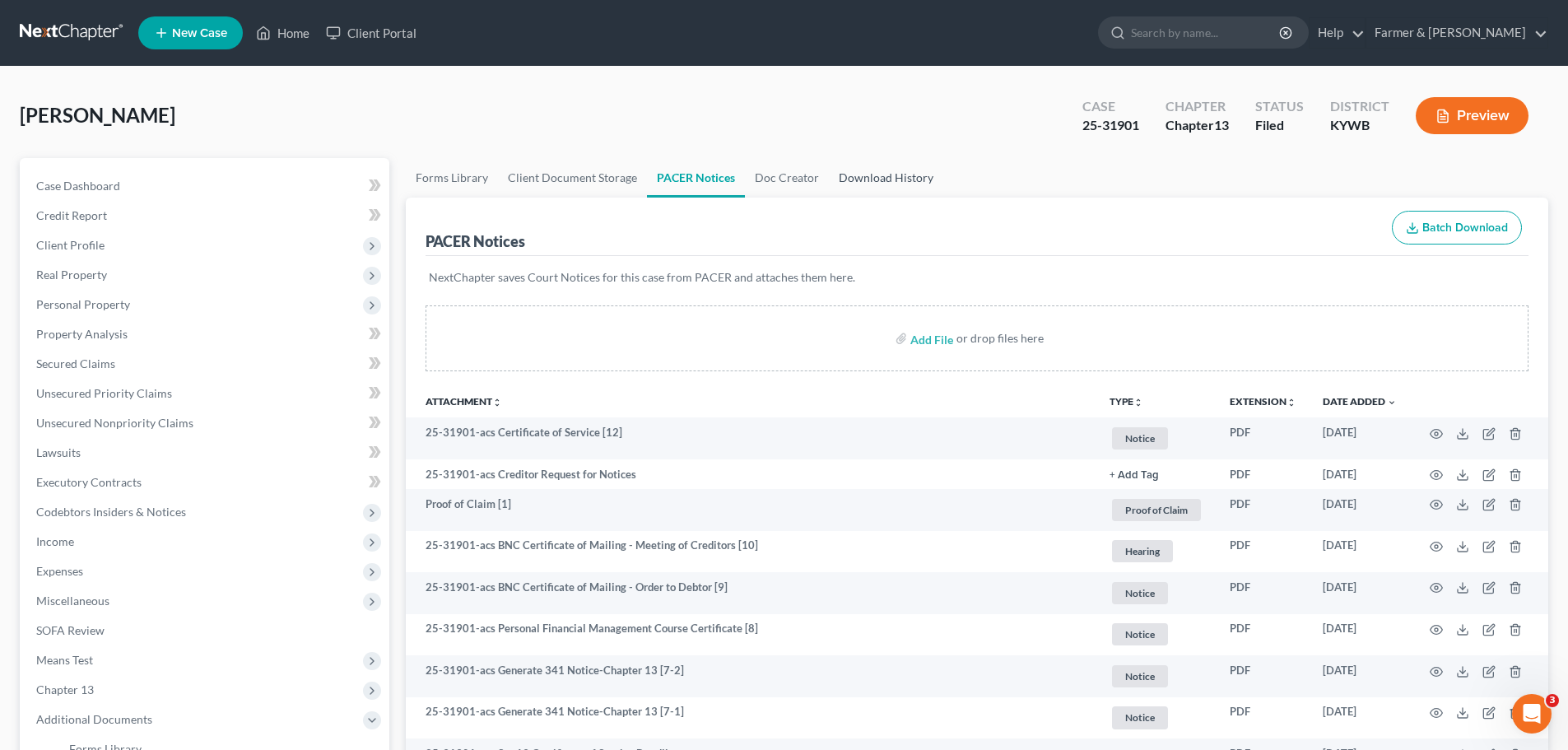
click at [869, 170] on link "Download History" at bounding box center [886, 177] width 114 height 40
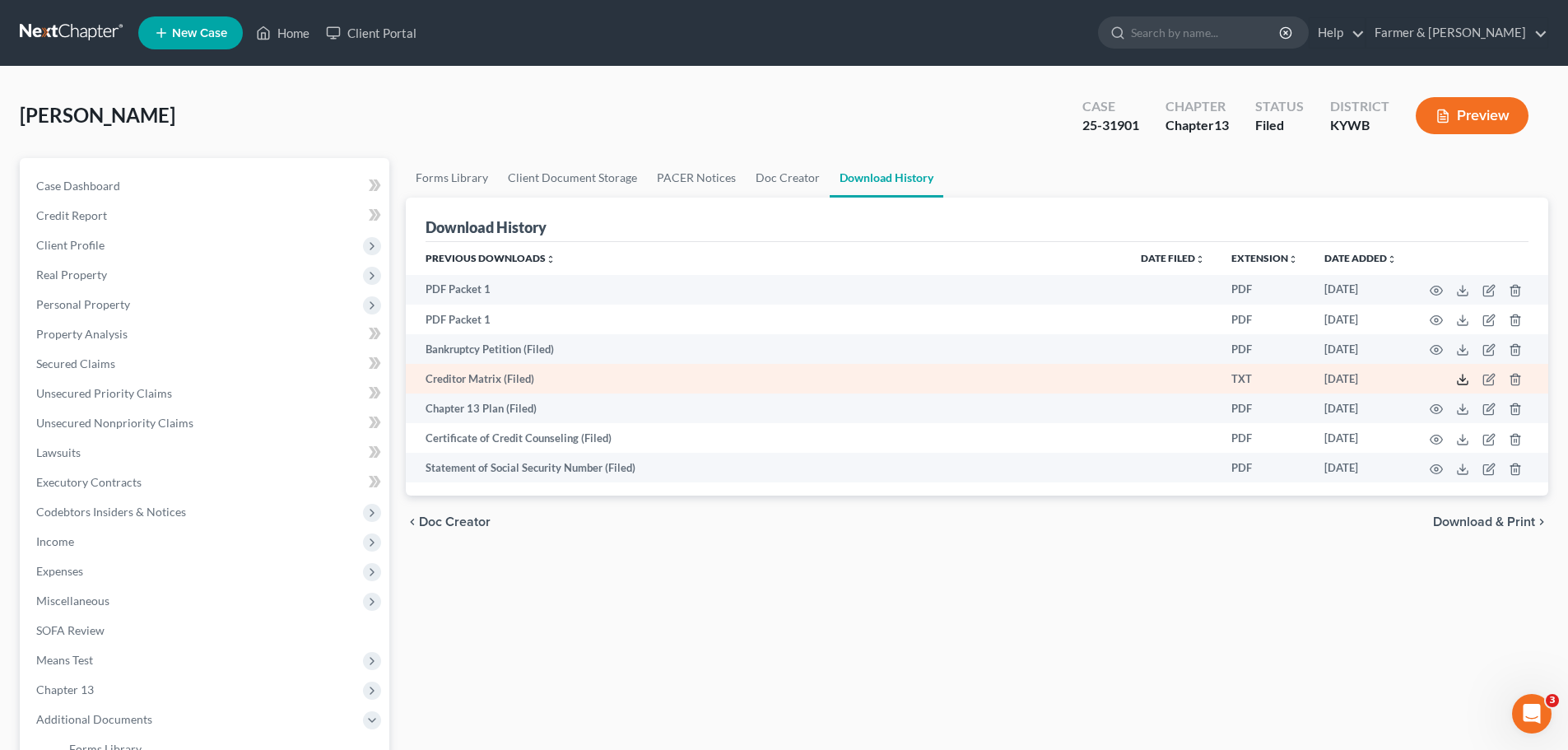
click at [1462, 379] on line at bounding box center [1462, 377] width 0 height 7
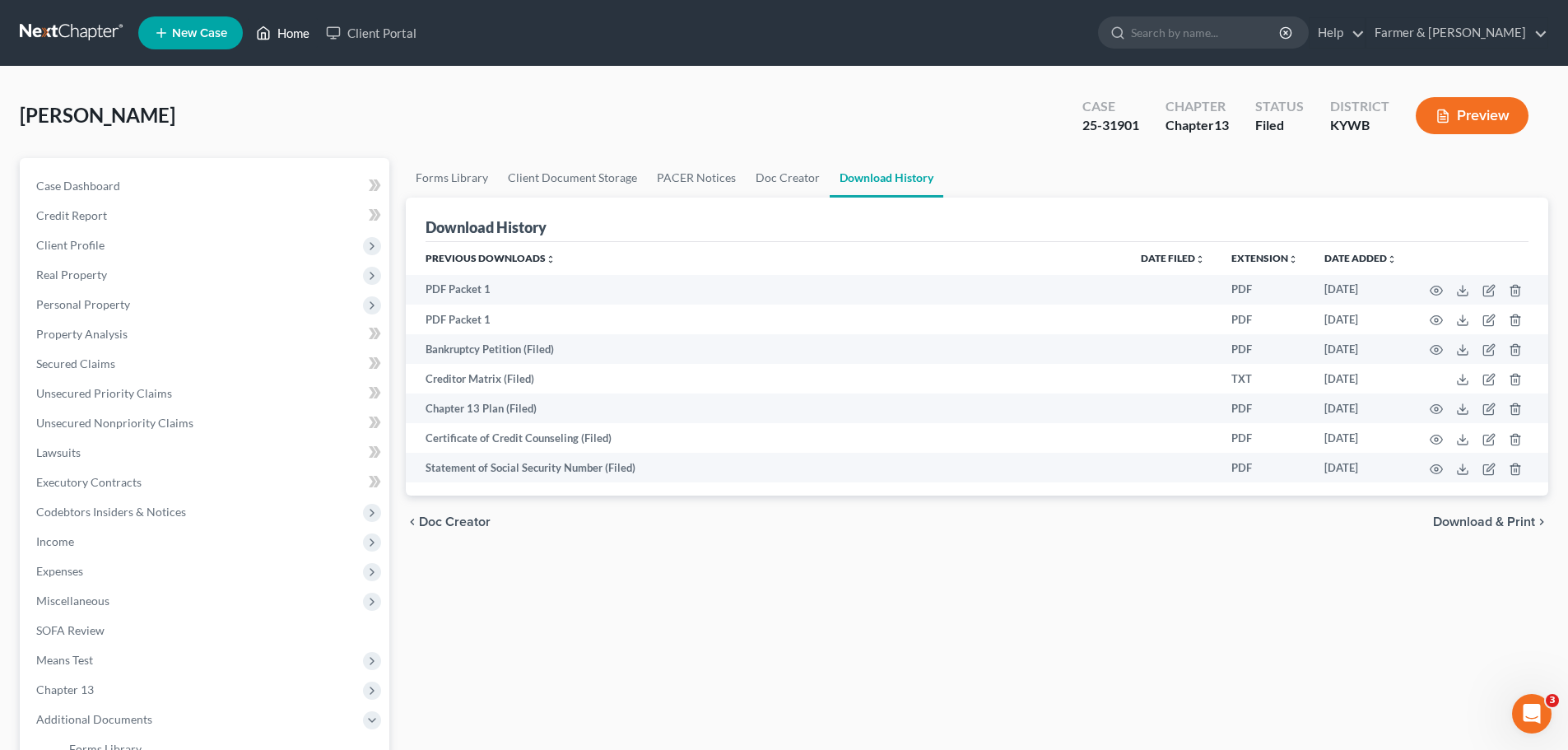
click at [300, 32] on link "Home" at bounding box center [283, 33] width 70 height 30
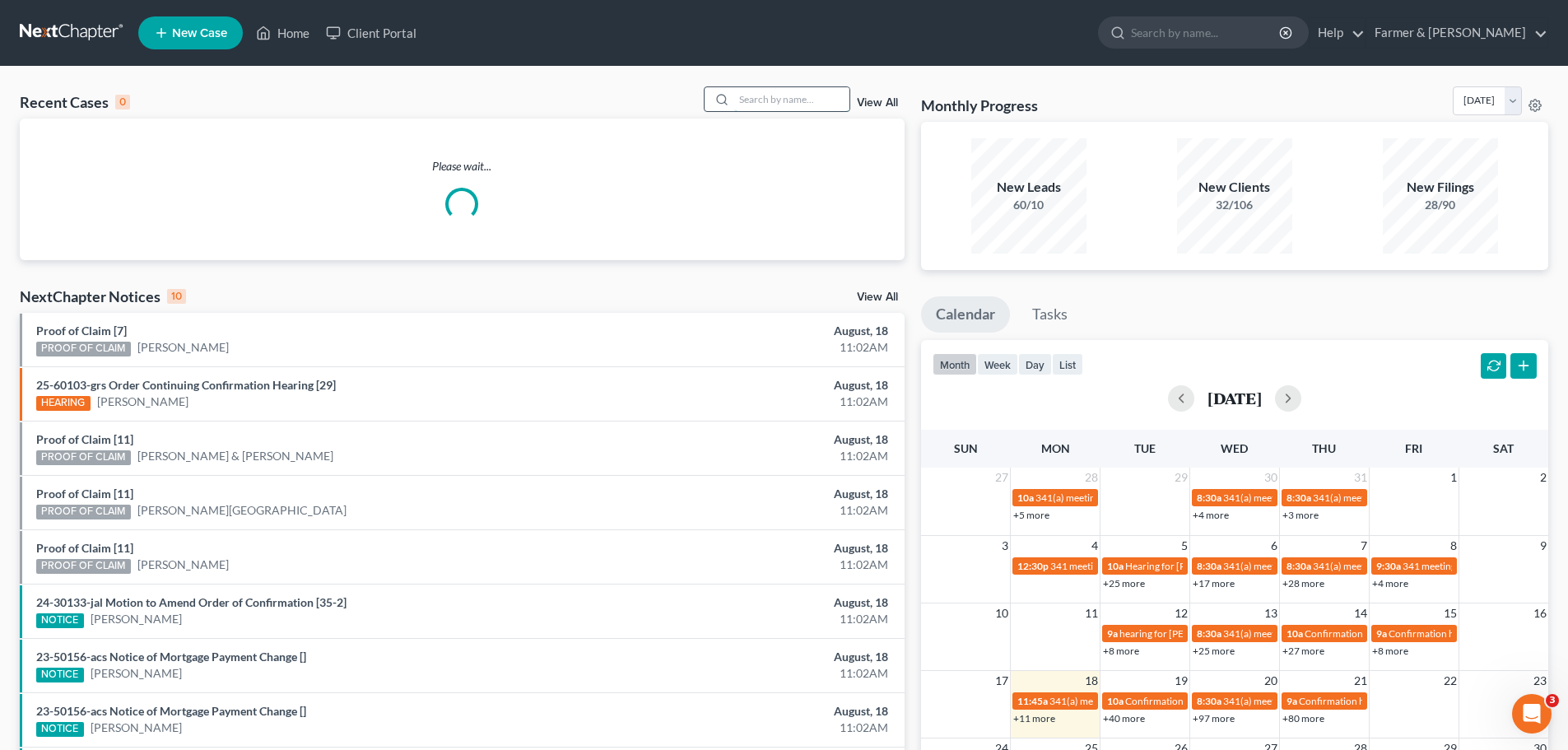
click at [769, 103] on input "search" at bounding box center [792, 99] width 115 height 24
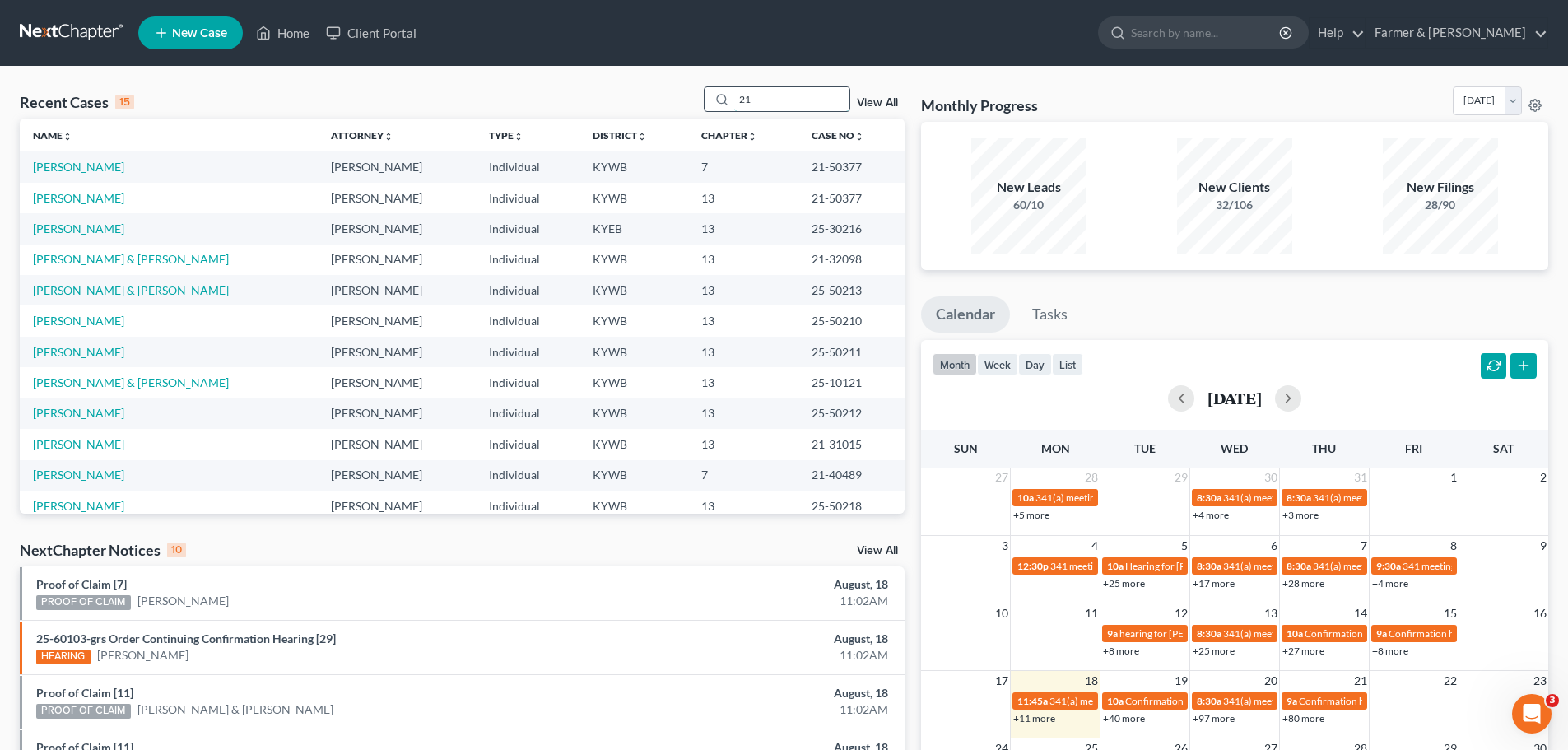
click at [781, 105] on input "21" at bounding box center [792, 99] width 115 height 24
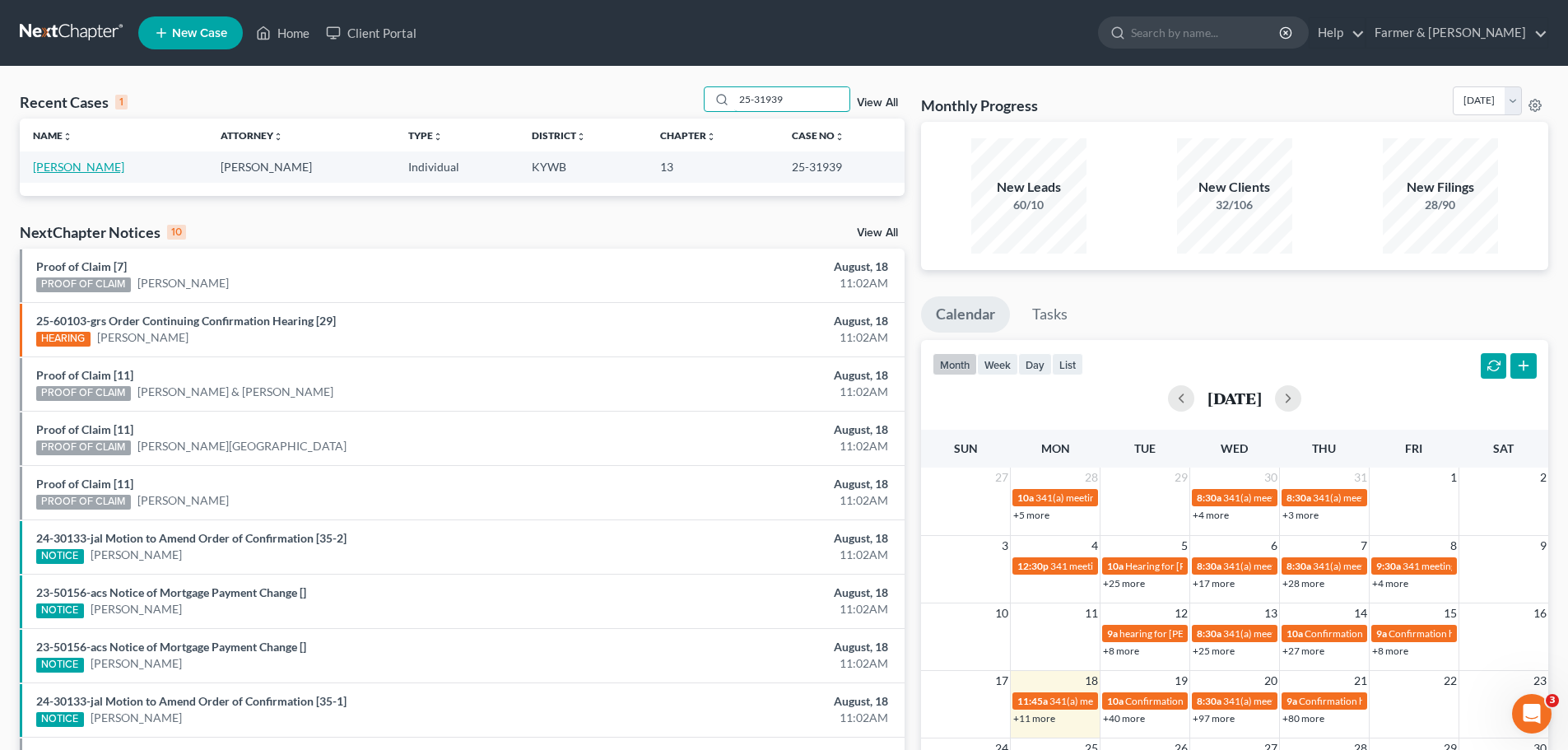
type input "25-31939"
click at [85, 168] on link "[PERSON_NAME]" at bounding box center [78, 166] width 91 height 14
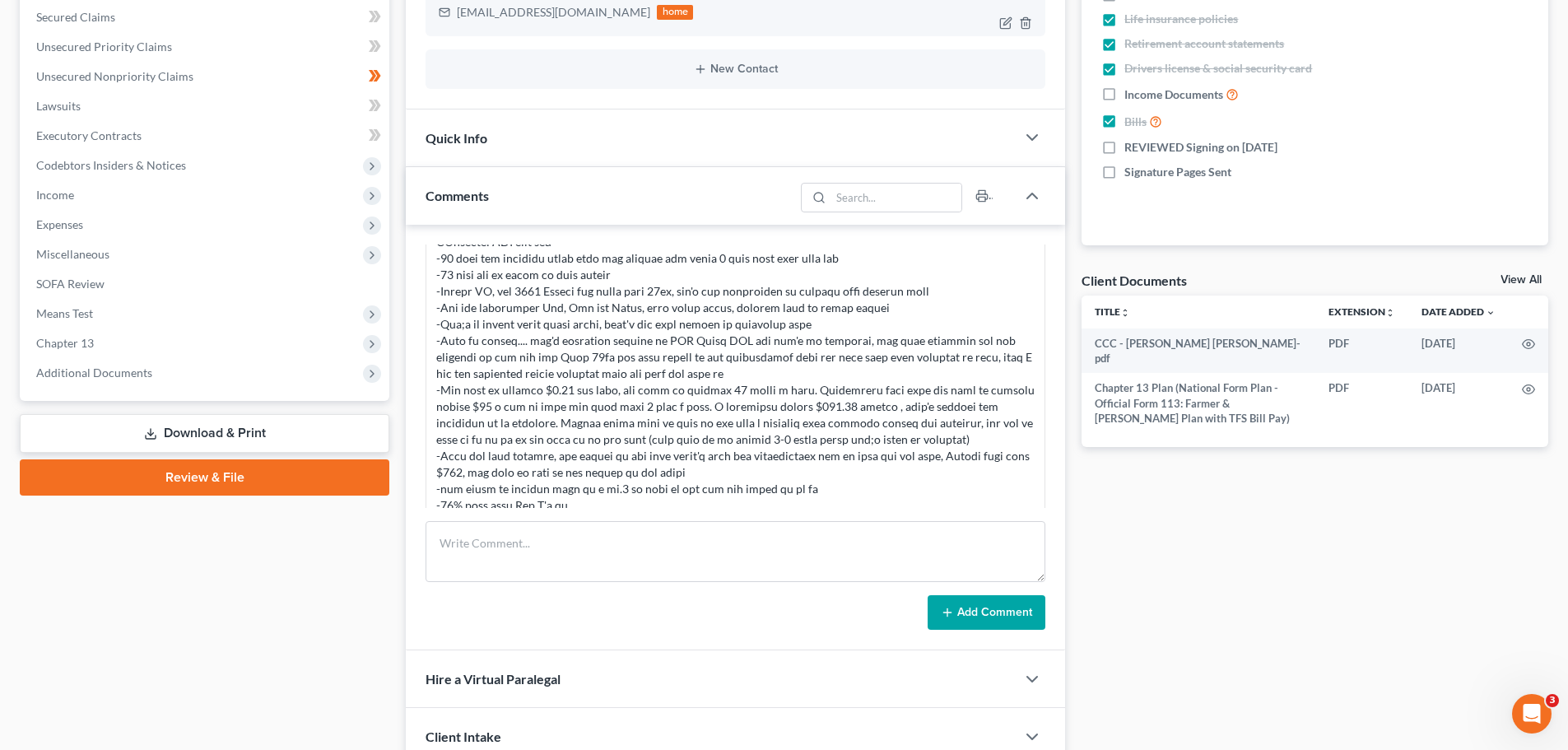
scroll to position [384, 0]
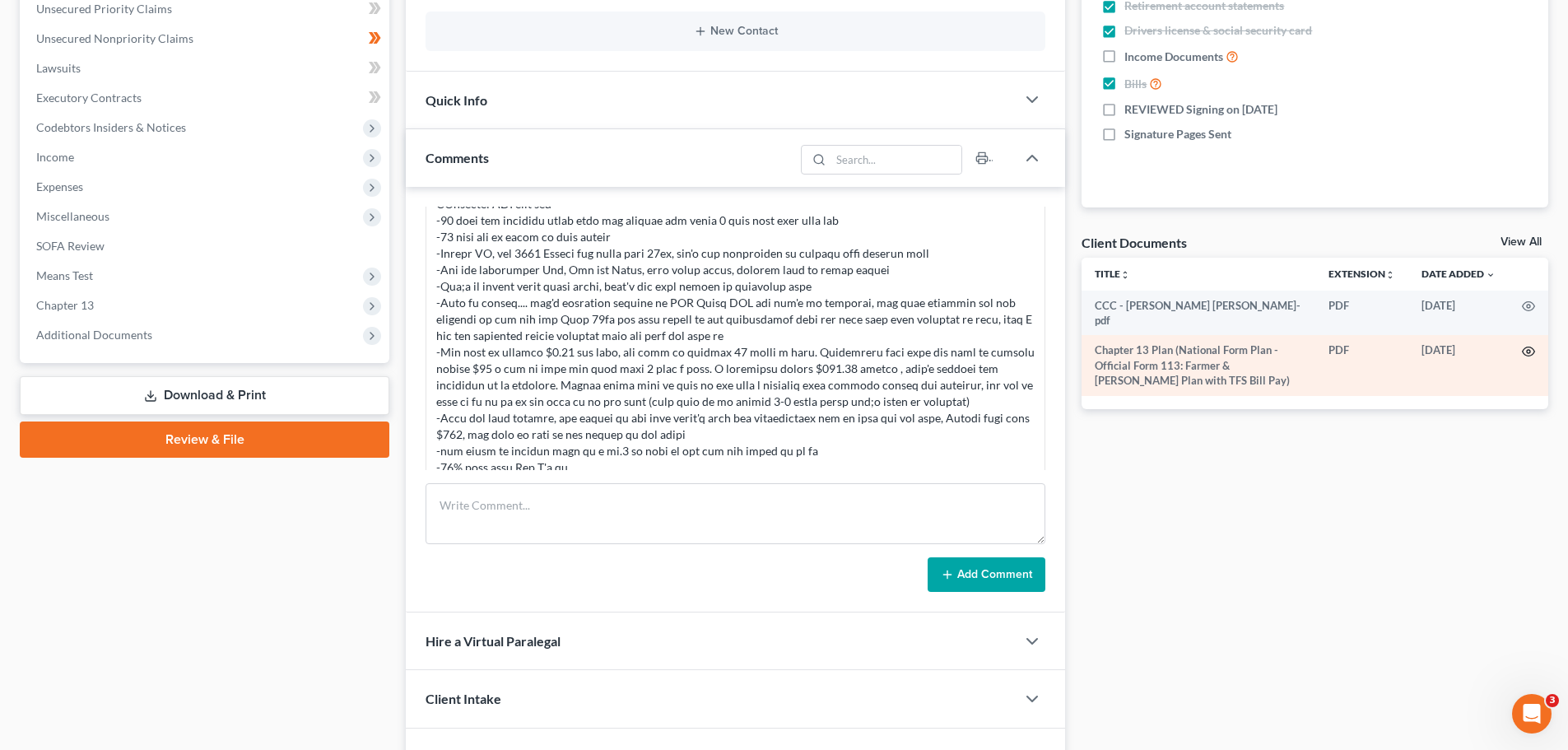
click at [1528, 349] on circle "button" at bounding box center [1527, 350] width 3 height 3
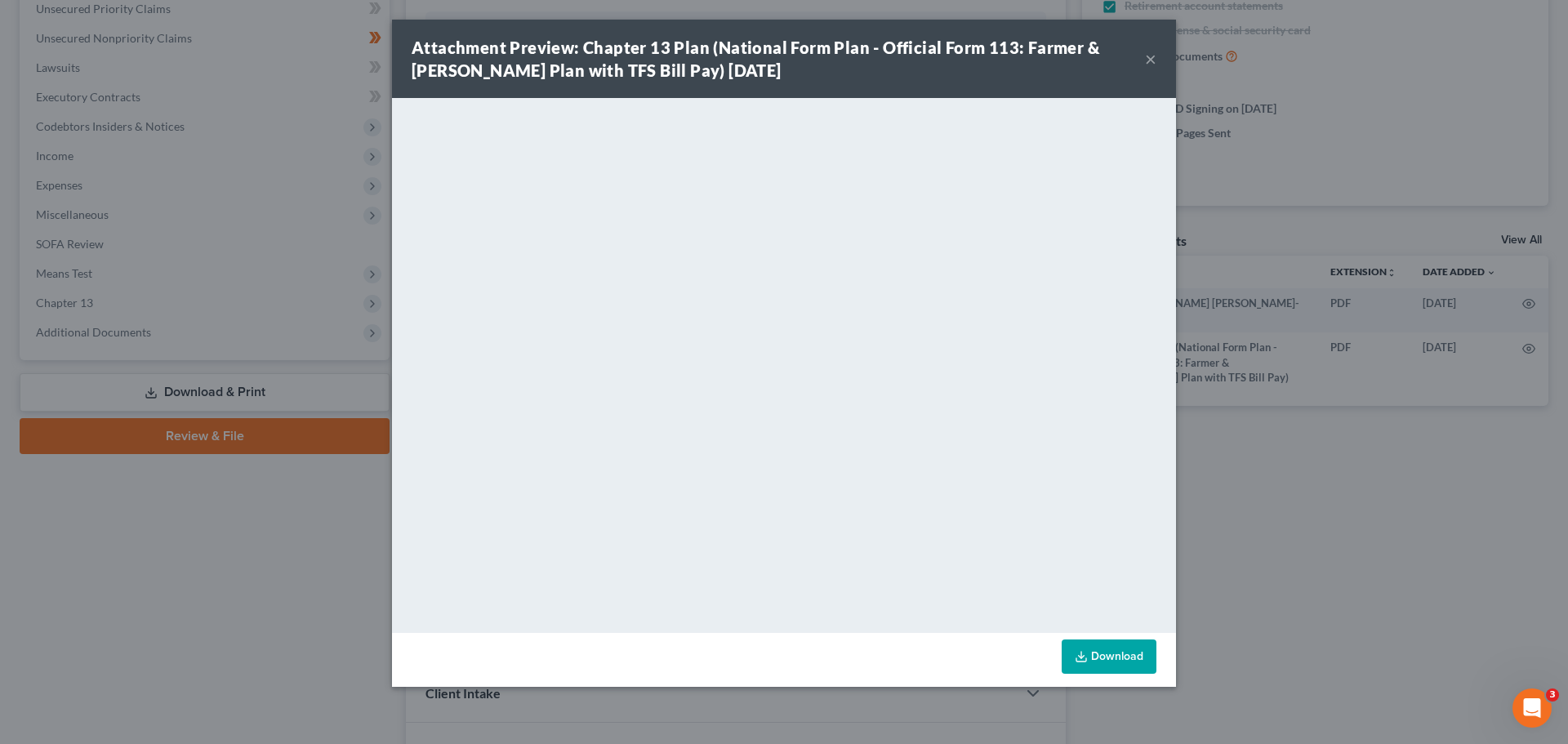
click at [1154, 52] on button "×" at bounding box center [1150, 59] width 12 height 19
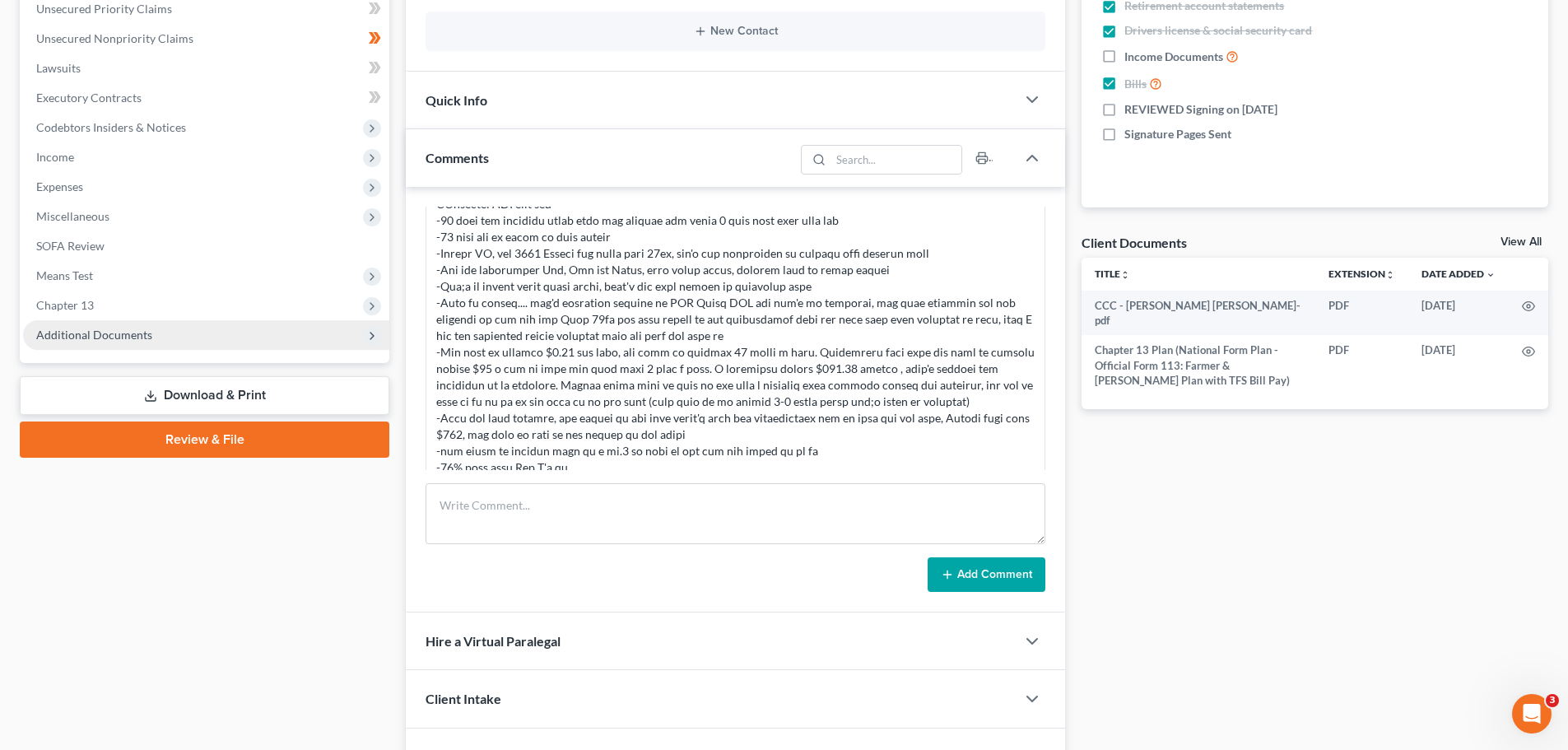
click at [102, 332] on span "Additional Documents" at bounding box center [94, 334] width 116 height 14
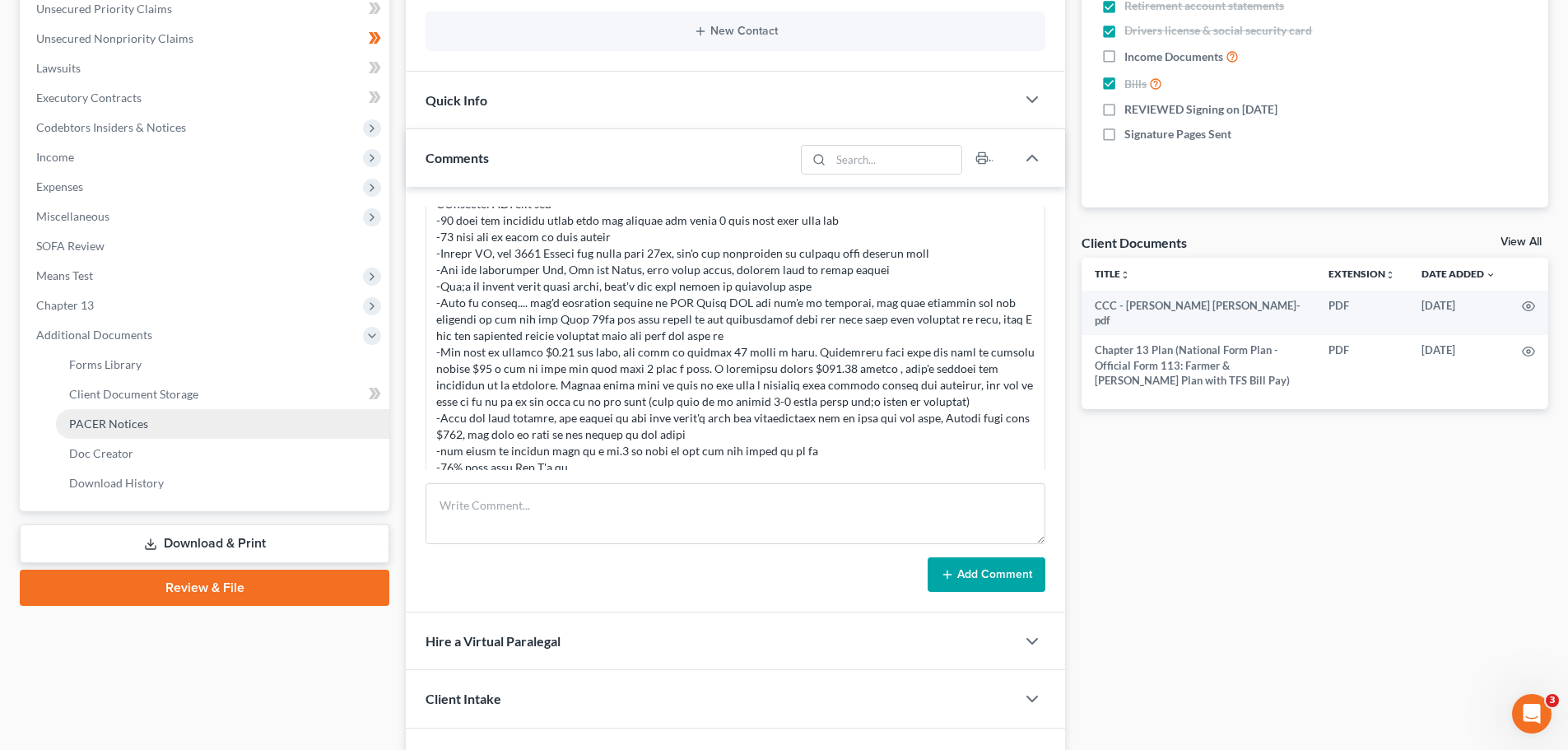
click at [135, 432] on link "PACER Notices" at bounding box center [223, 424] width 333 height 30
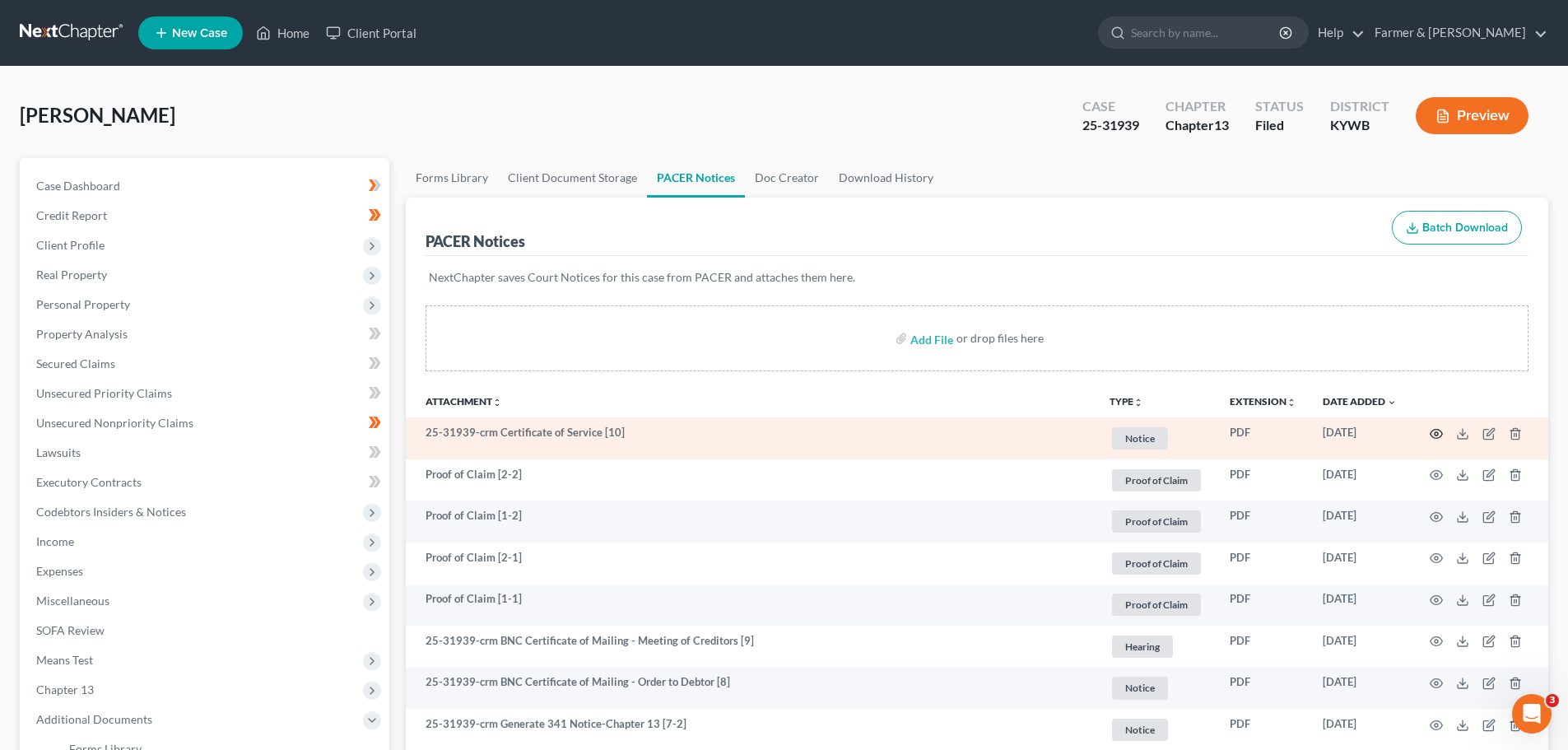
click at [1434, 431] on icon "button" at bounding box center [1436, 434] width 14 height 14
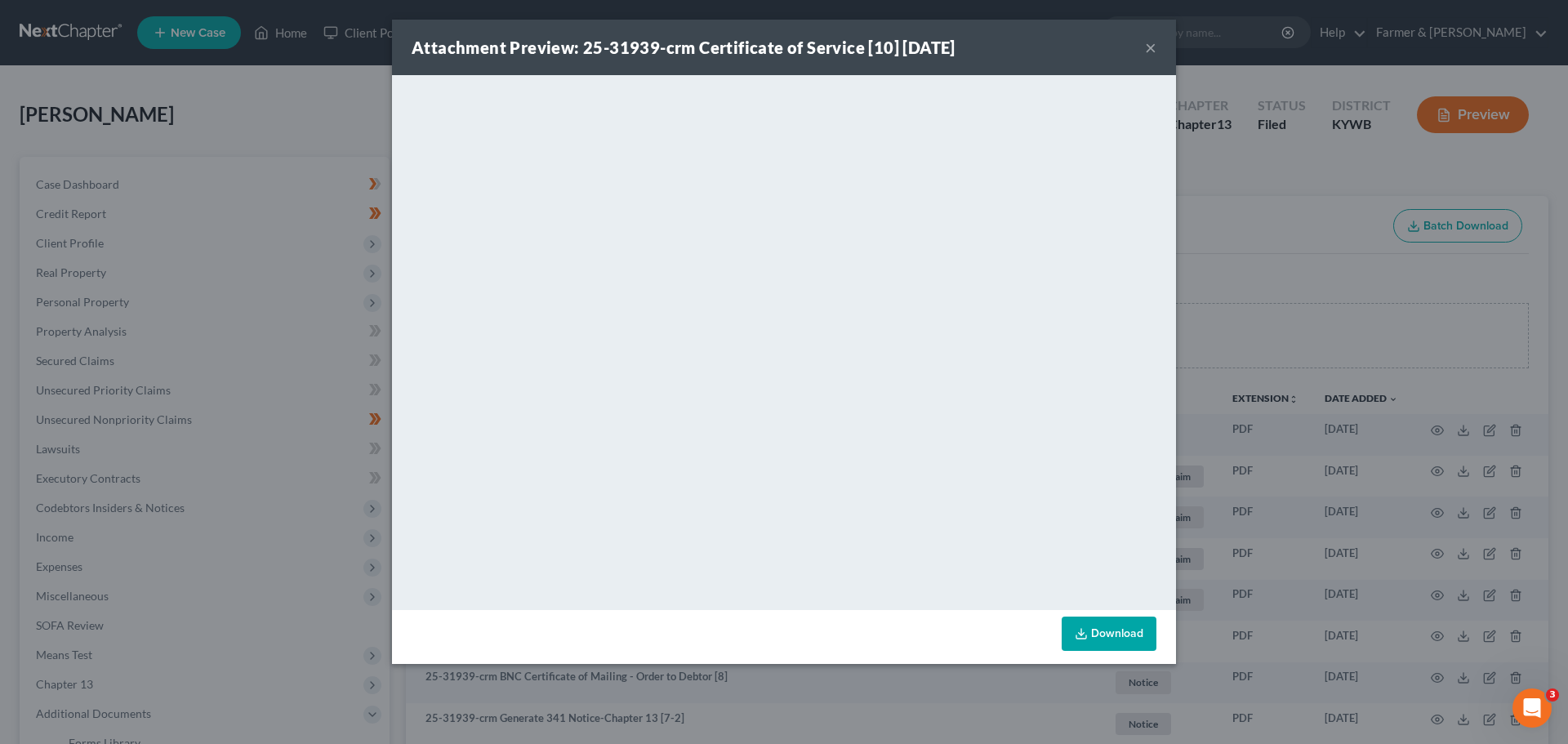
click at [1149, 52] on button "×" at bounding box center [1150, 47] width 12 height 19
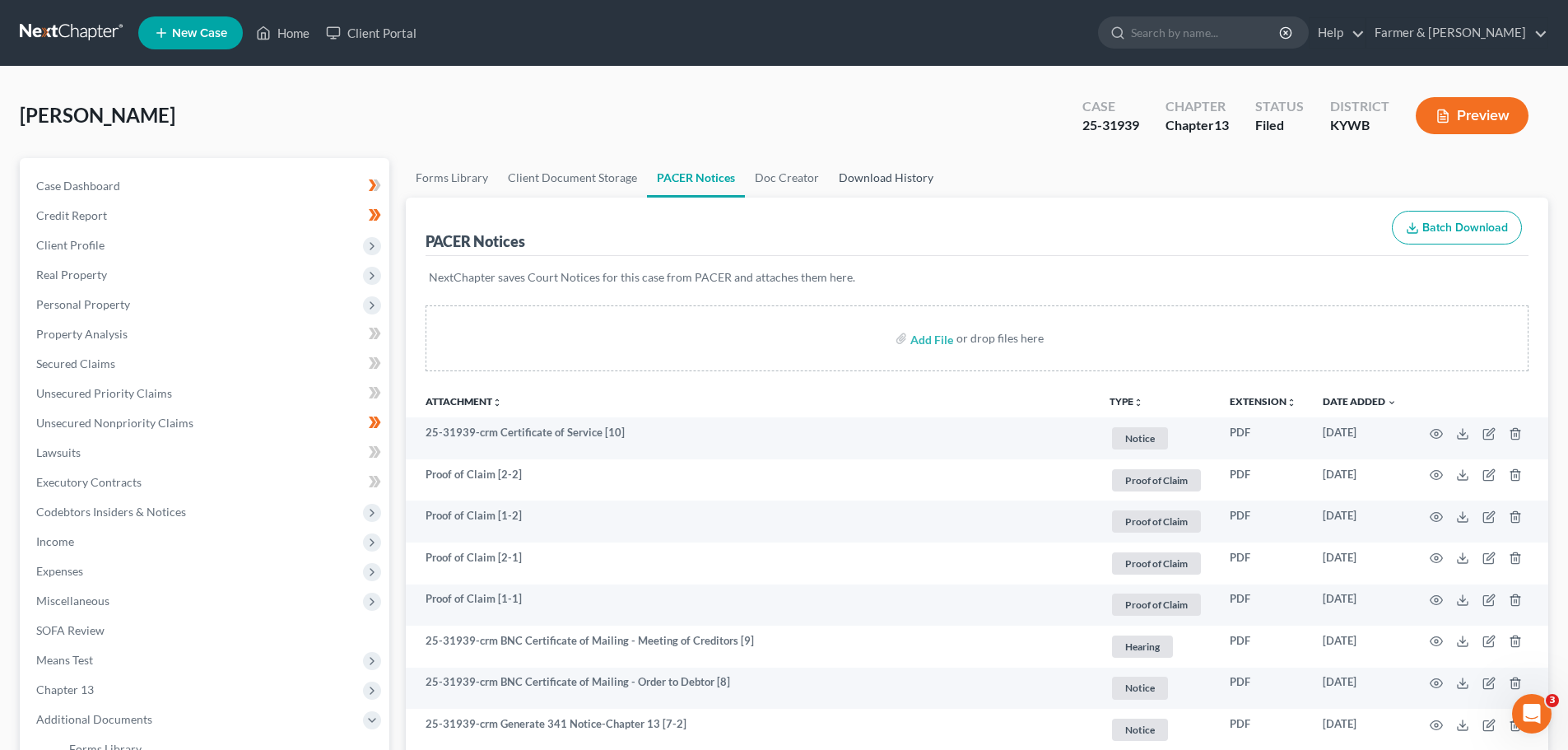
click at [865, 170] on link "Download History" at bounding box center [886, 177] width 114 height 40
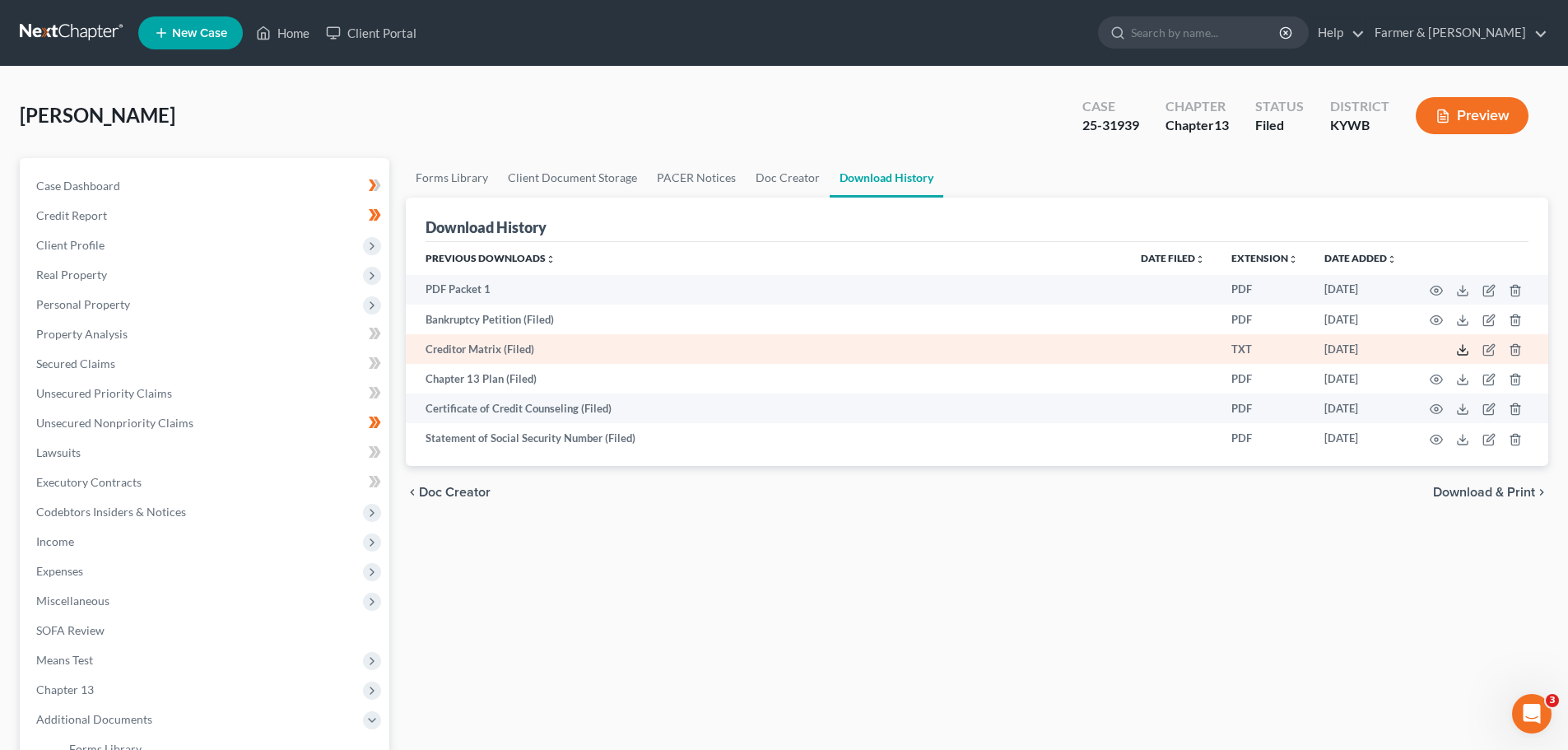
click at [1461, 350] on icon at bounding box center [1462, 350] width 14 height 14
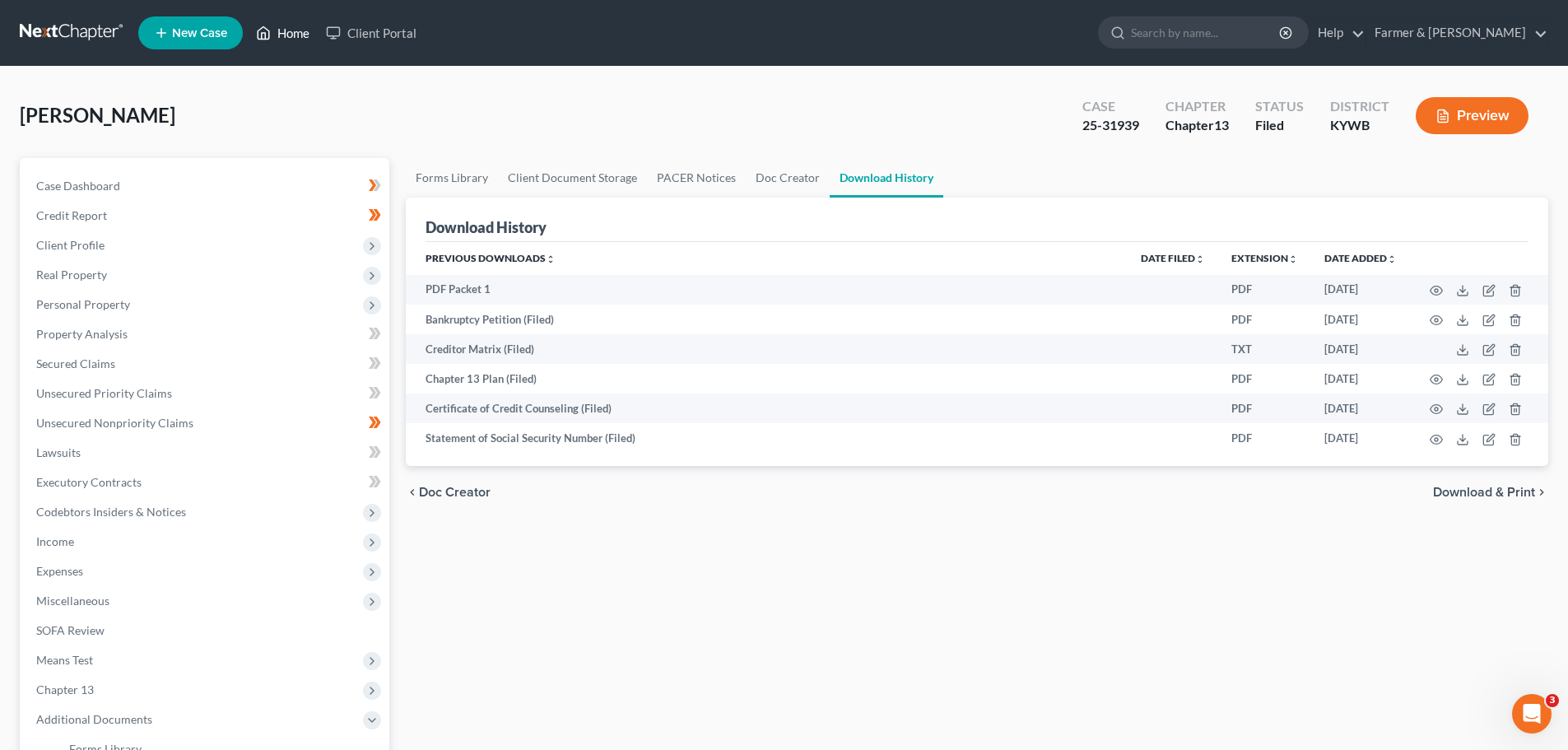
click at [288, 30] on link "Home" at bounding box center [283, 33] width 70 height 30
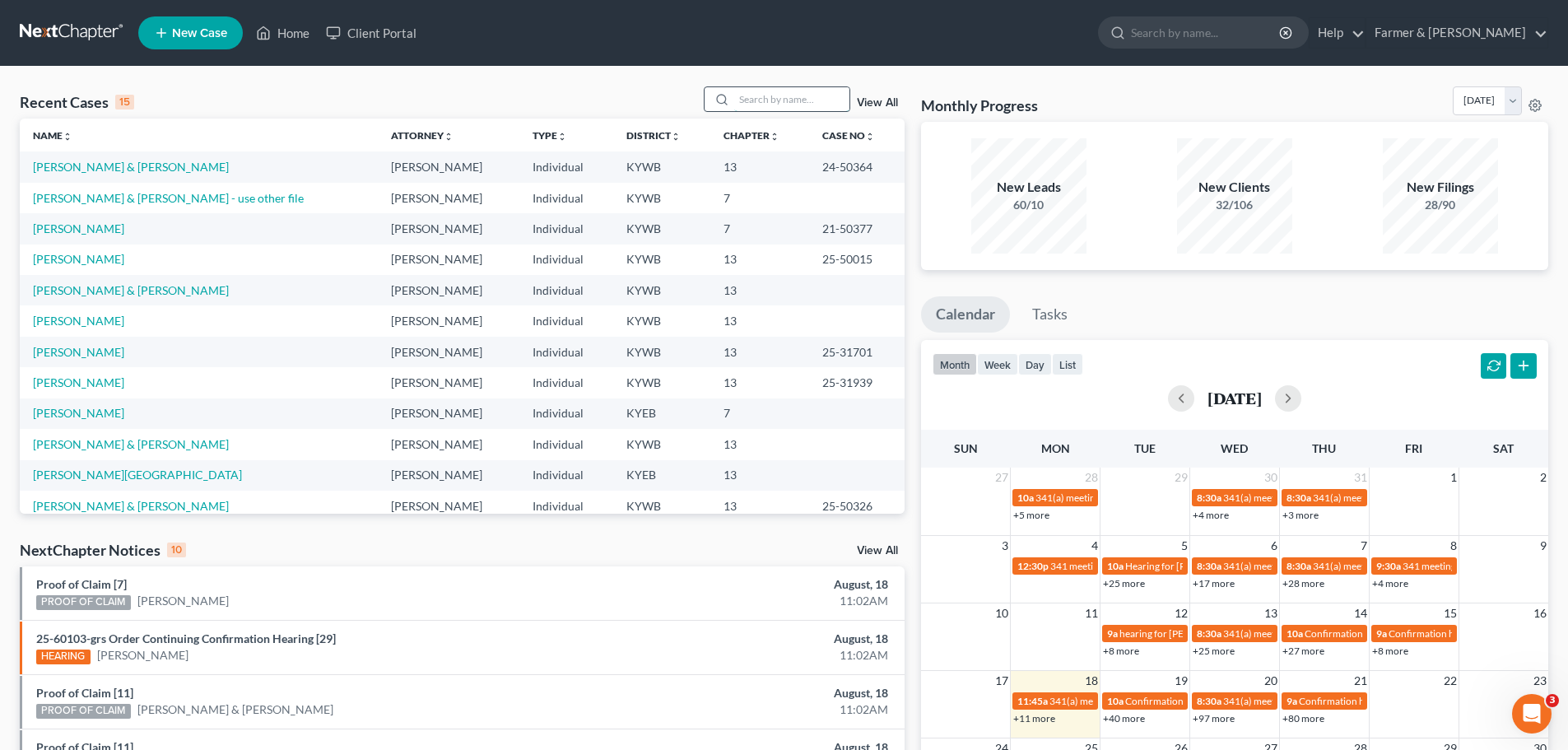
click at [757, 98] on input "search" at bounding box center [792, 99] width 115 height 24
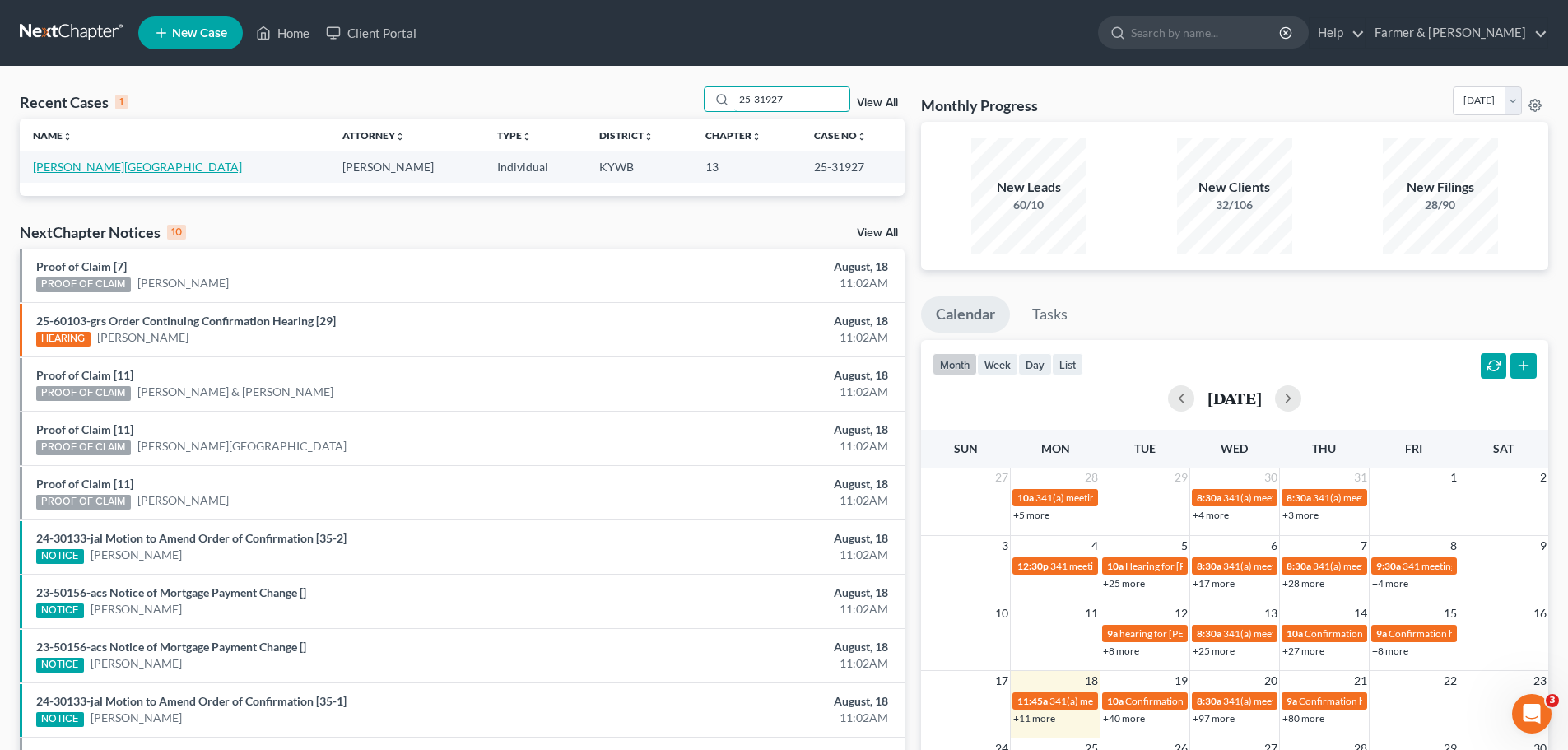
type input "25-31927"
click at [69, 169] on link "[PERSON_NAME][GEOGRAPHIC_DATA]" at bounding box center [137, 166] width 209 height 14
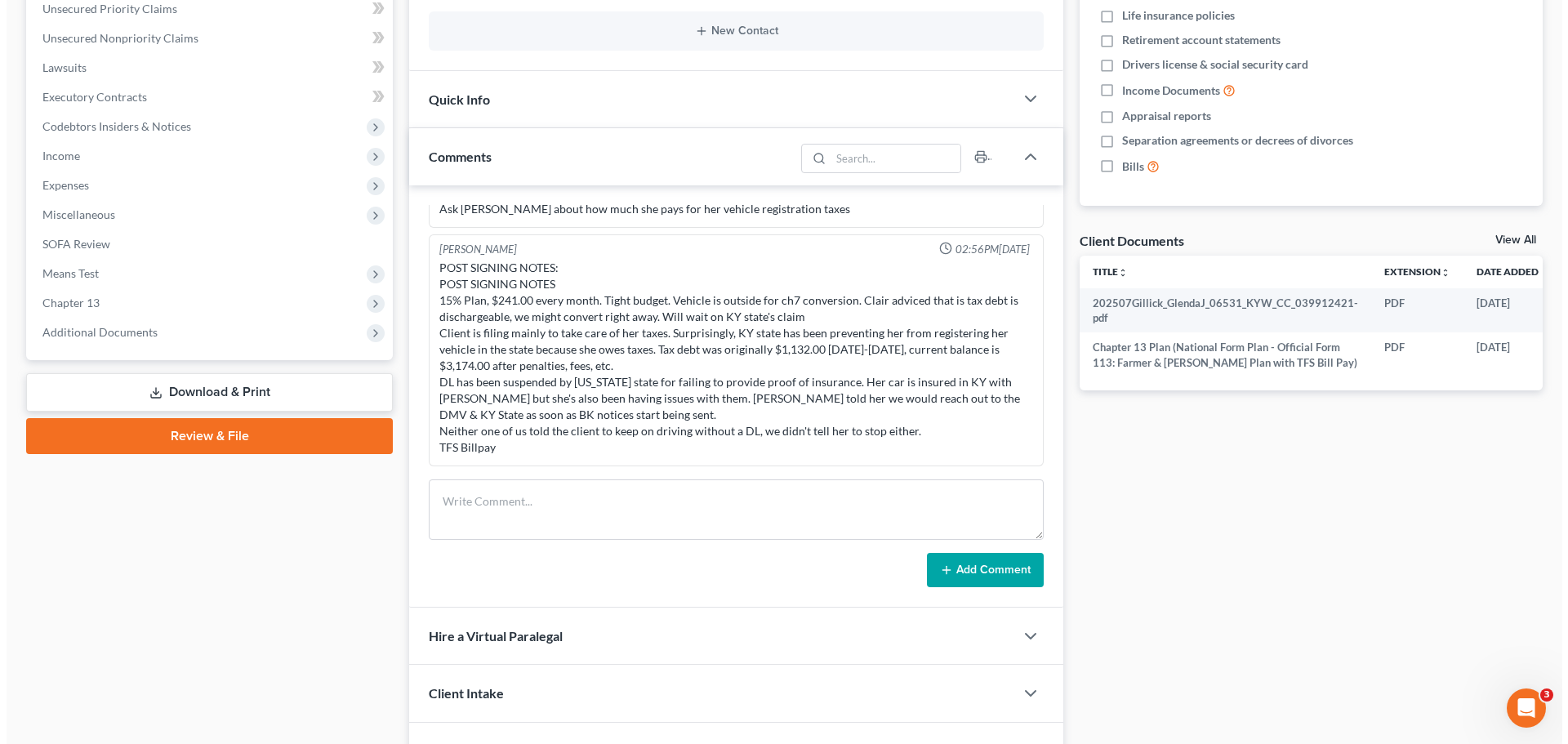
scroll to position [0, 51]
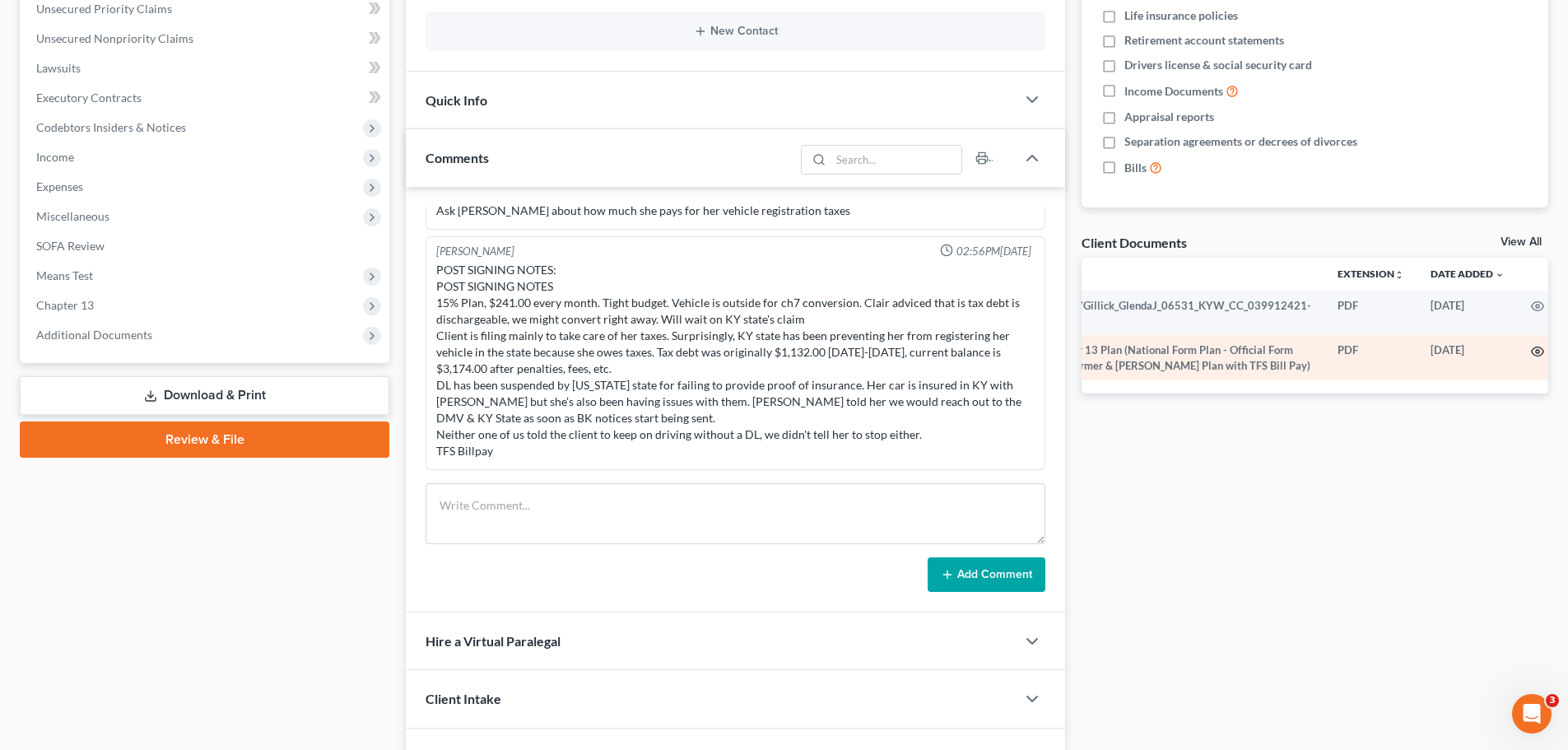
click at [1536, 349] on circle "button" at bounding box center [1537, 350] width 3 height 3
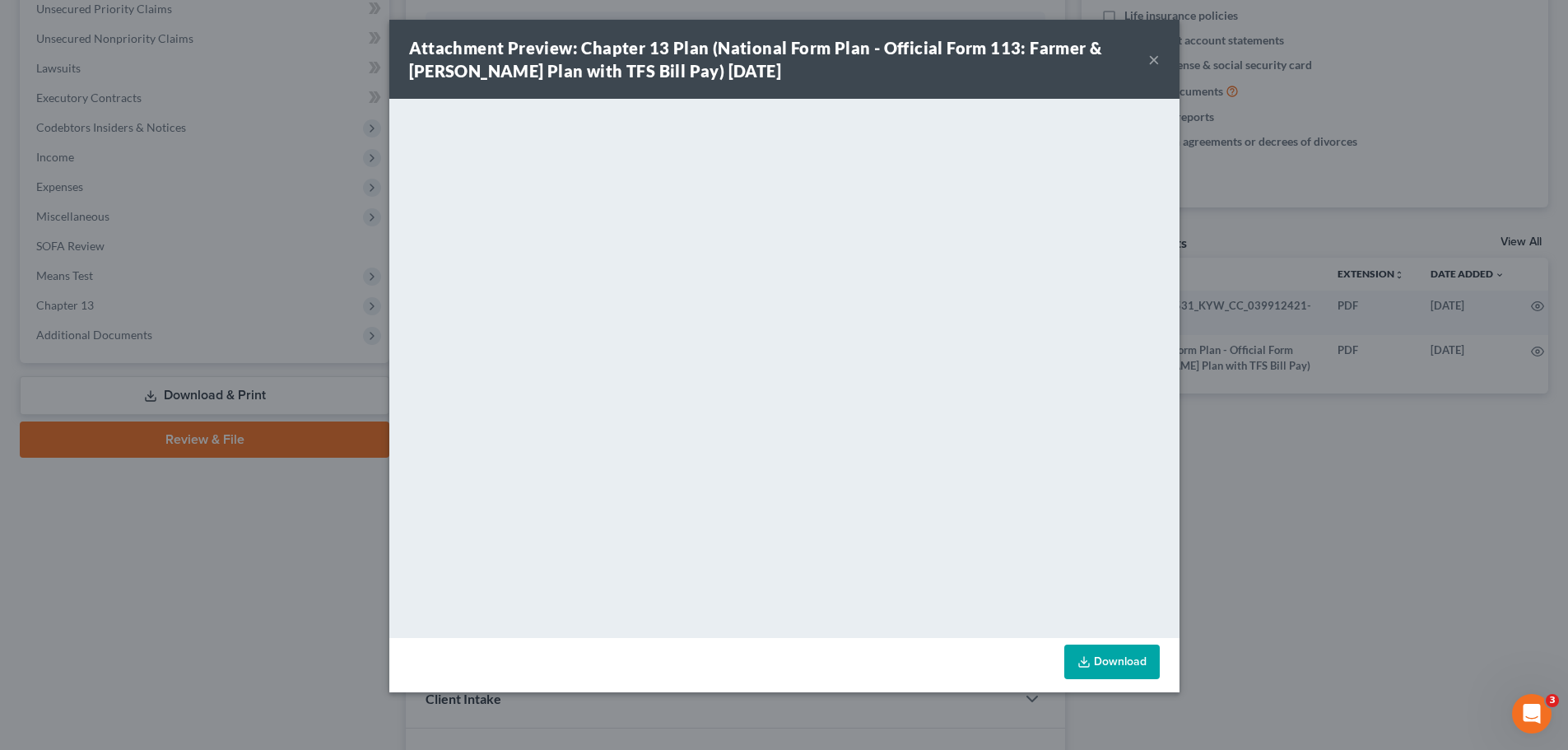
scroll to position [0, 47]
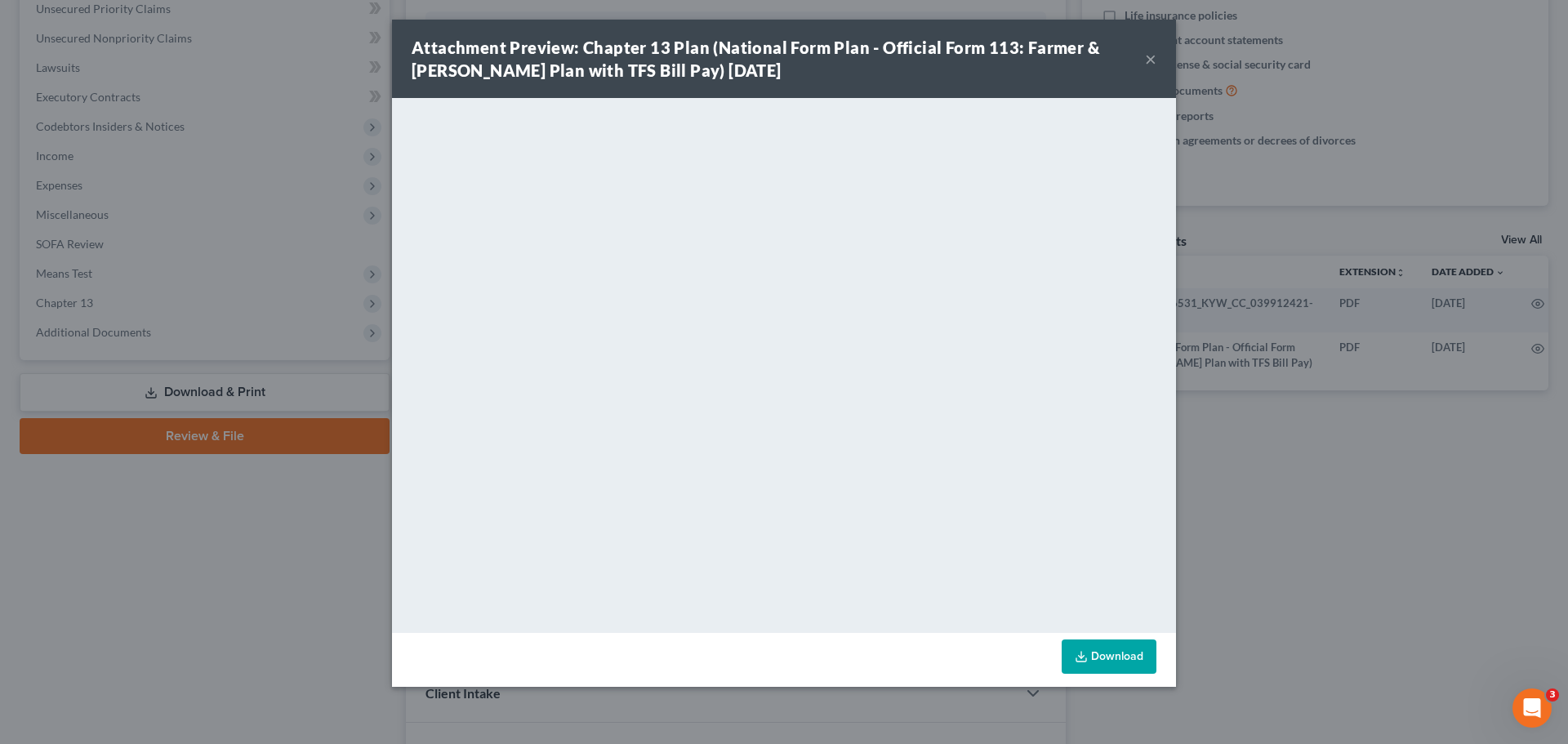
click at [1146, 62] on button "×" at bounding box center [1150, 59] width 12 height 19
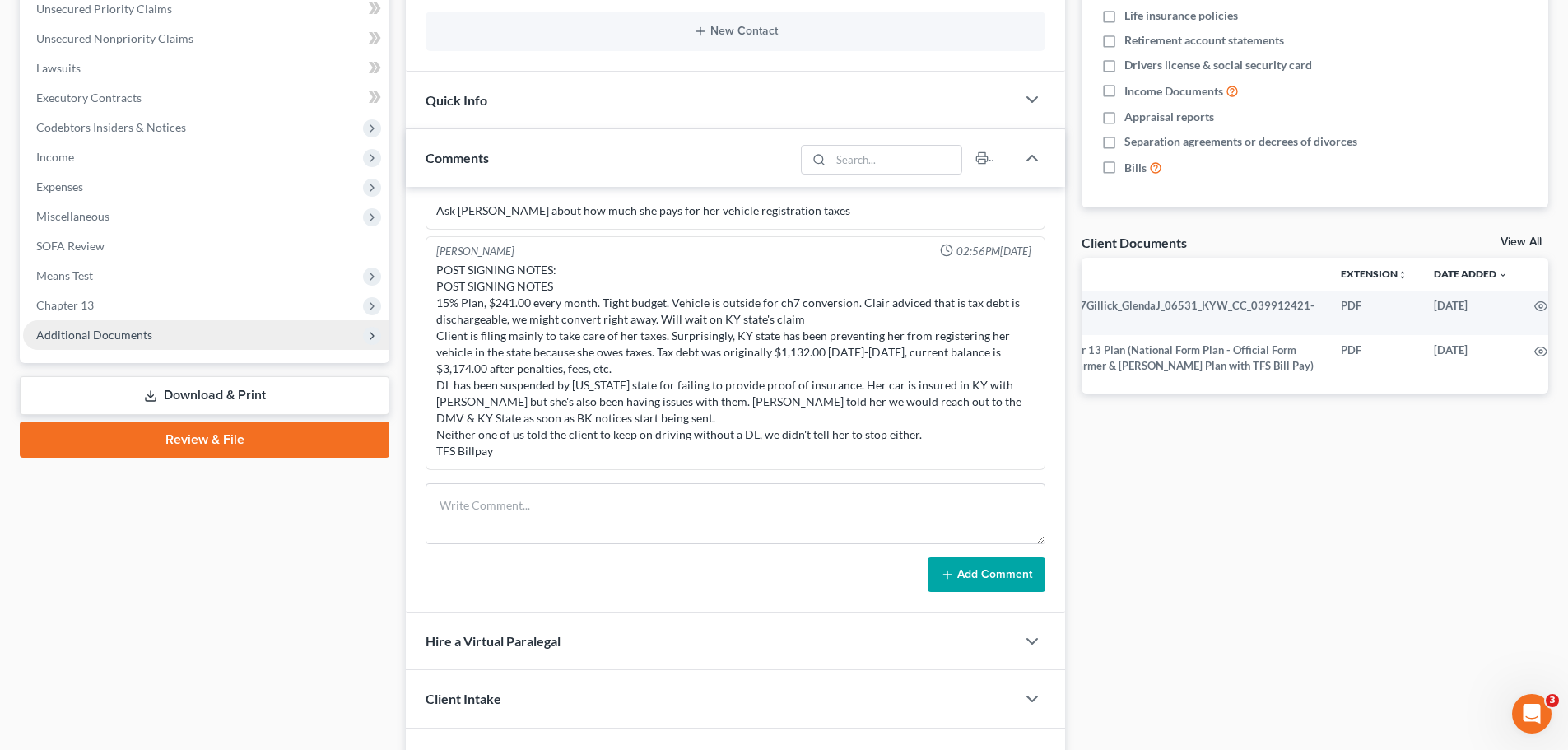
click at [114, 341] on span "Additional Documents" at bounding box center [94, 334] width 116 height 14
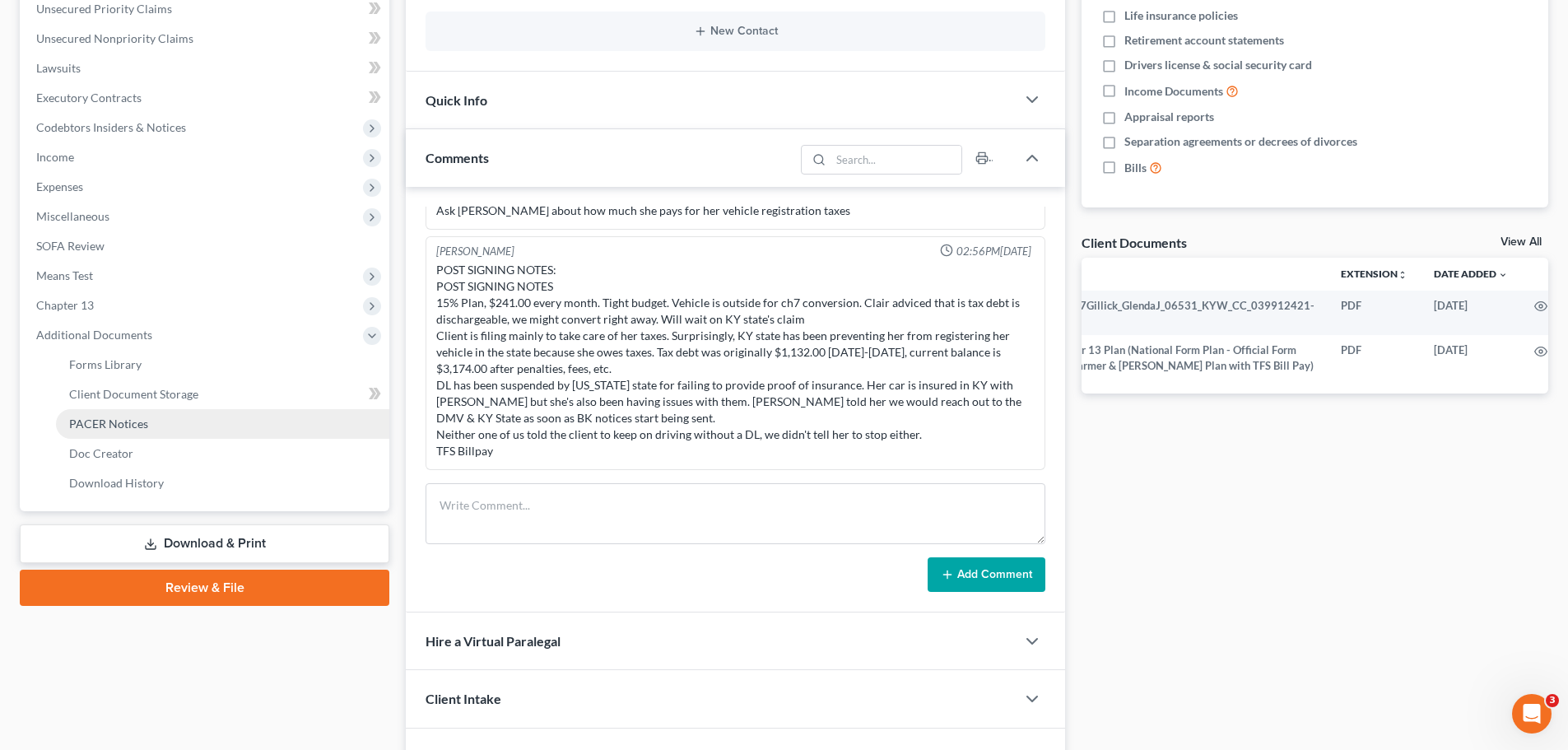
click at [136, 433] on link "PACER Notices" at bounding box center [223, 424] width 333 height 30
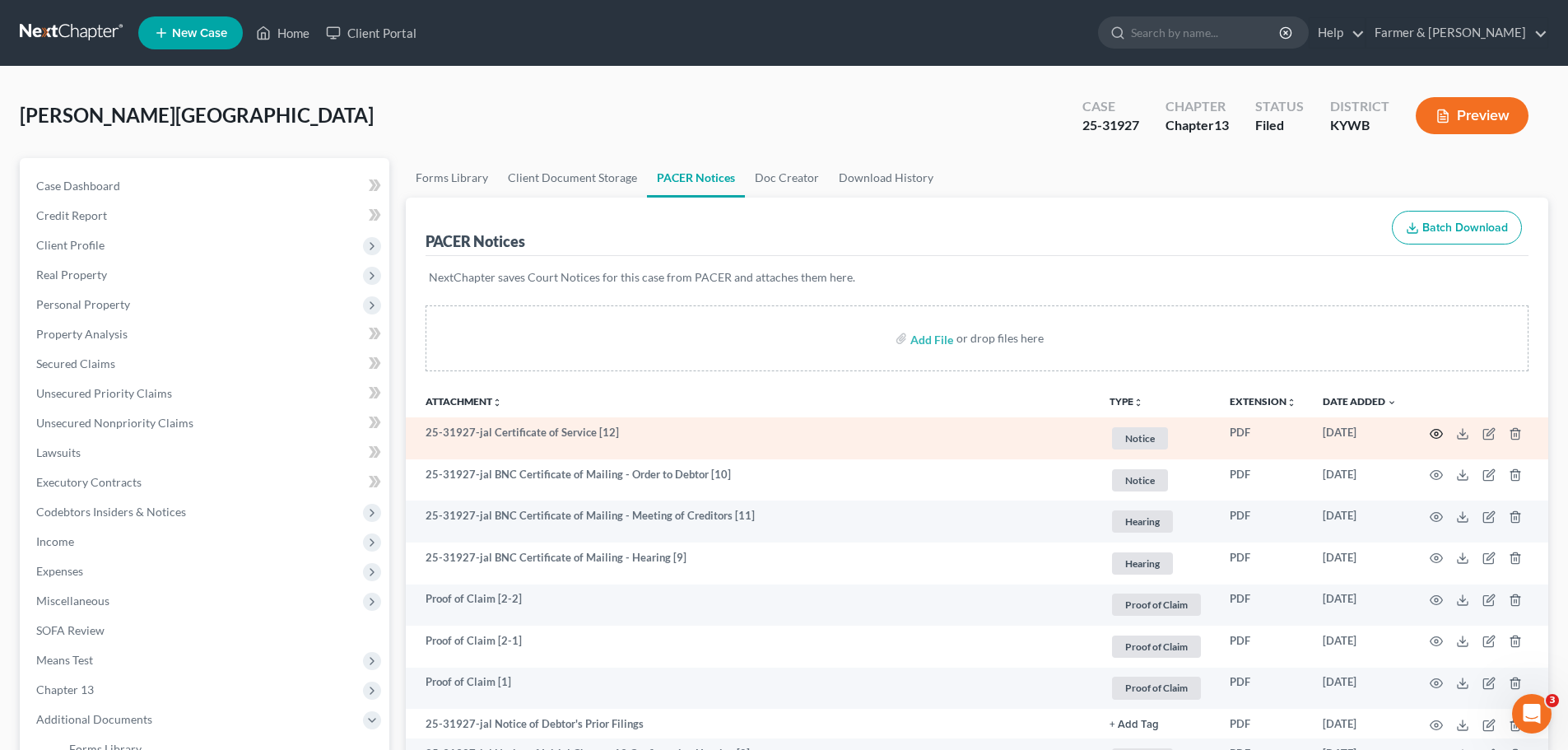
click at [1436, 430] on icon "button" at bounding box center [1436, 433] width 13 height 9
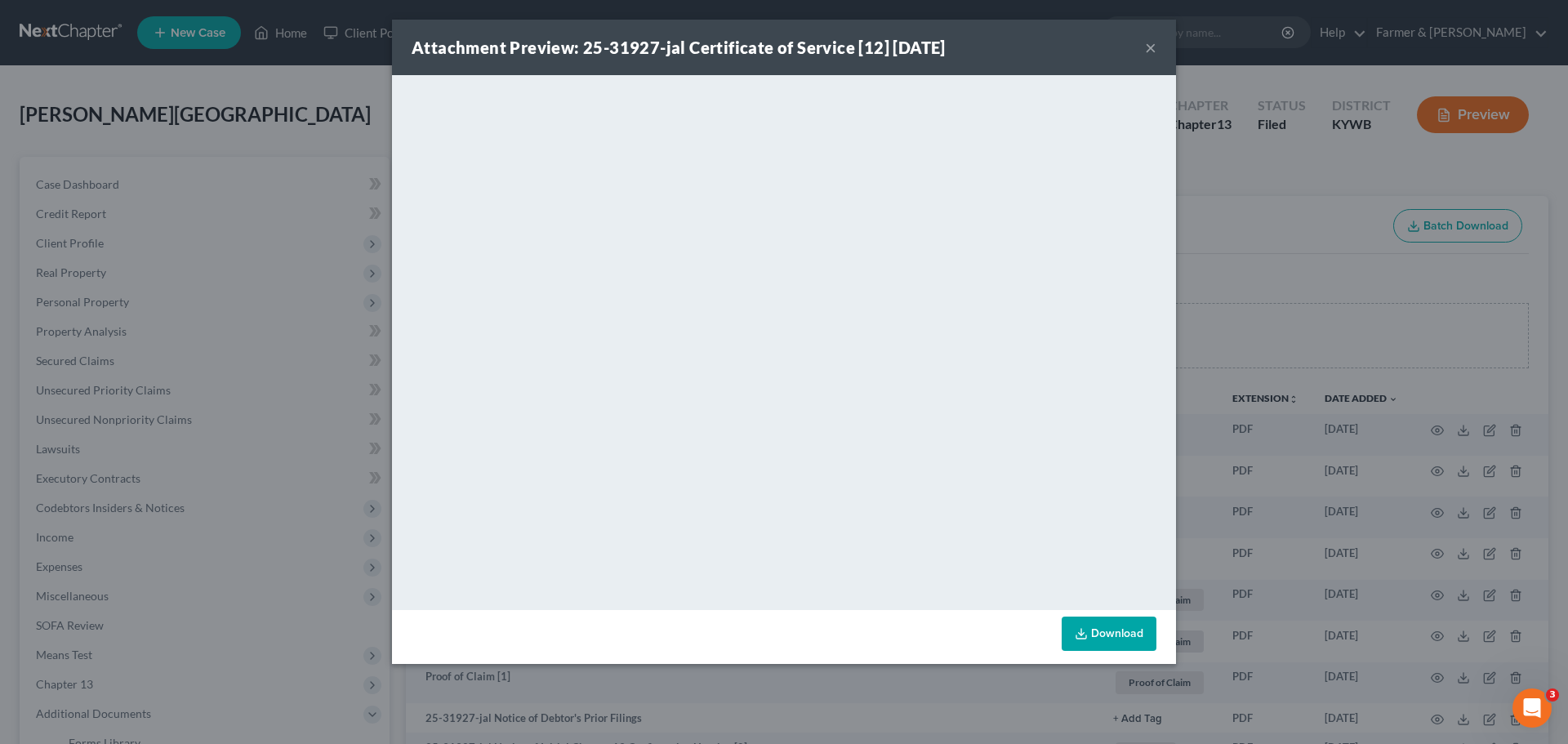
click at [1147, 49] on button "×" at bounding box center [1150, 47] width 12 height 19
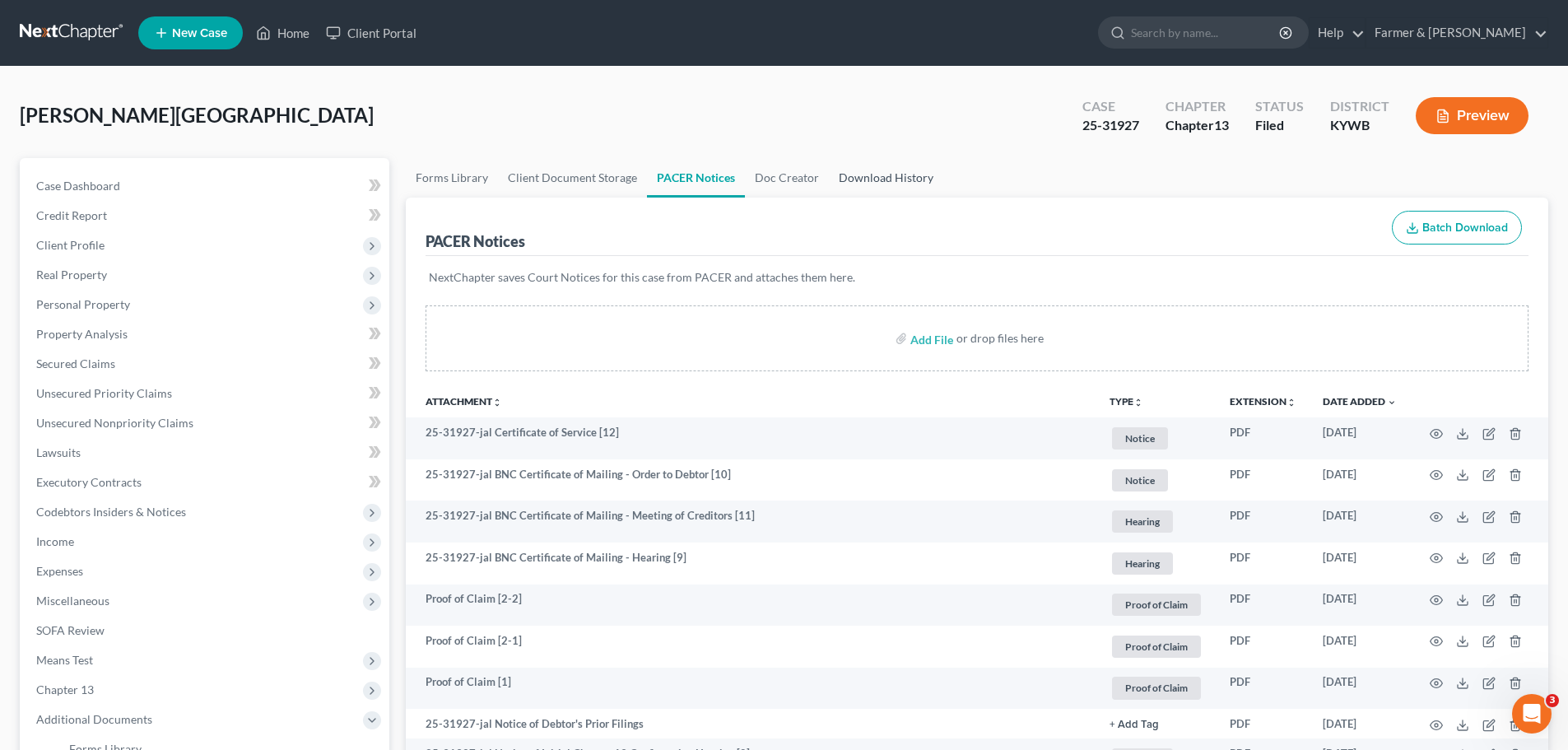
click at [874, 180] on link "Download History" at bounding box center [886, 177] width 114 height 40
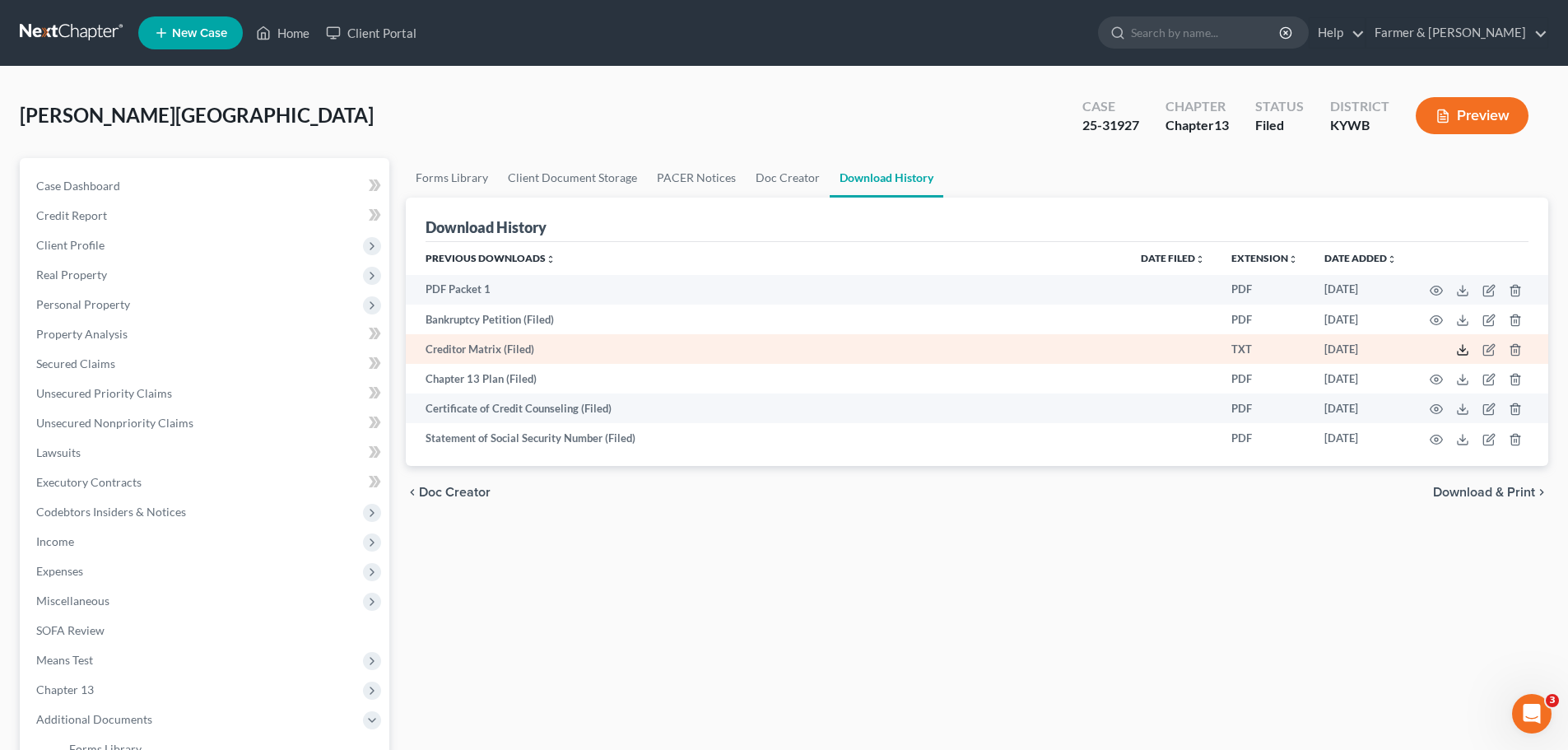
click at [1468, 346] on icon at bounding box center [1462, 350] width 14 height 14
